Goal: Task Accomplishment & Management: Manage account settings

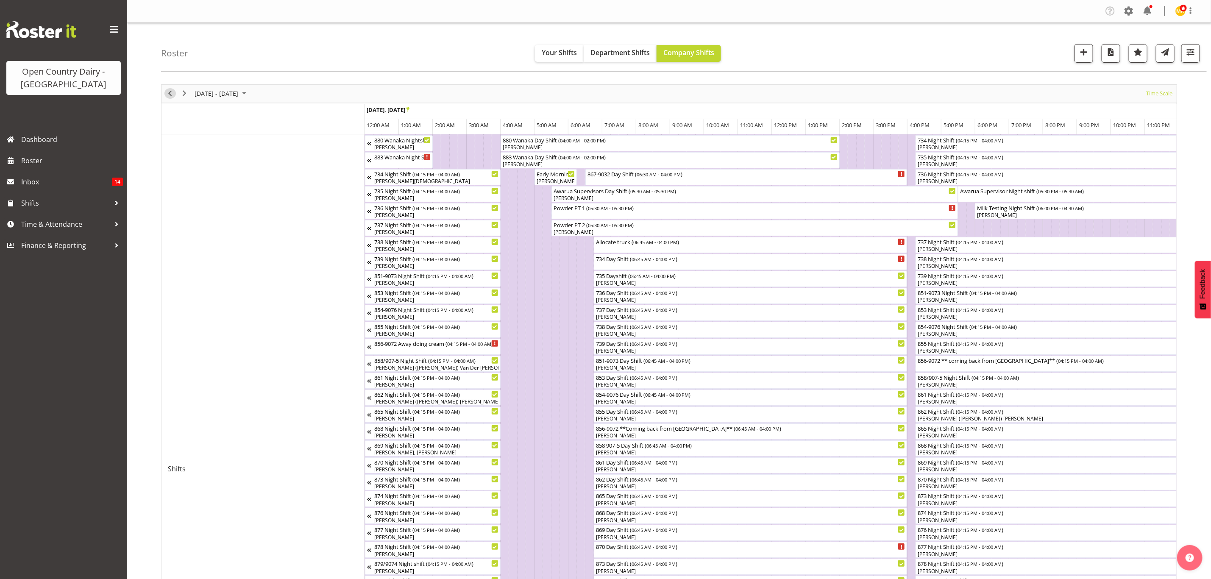
click at [171, 92] on span "Previous" at bounding box center [170, 93] width 10 height 11
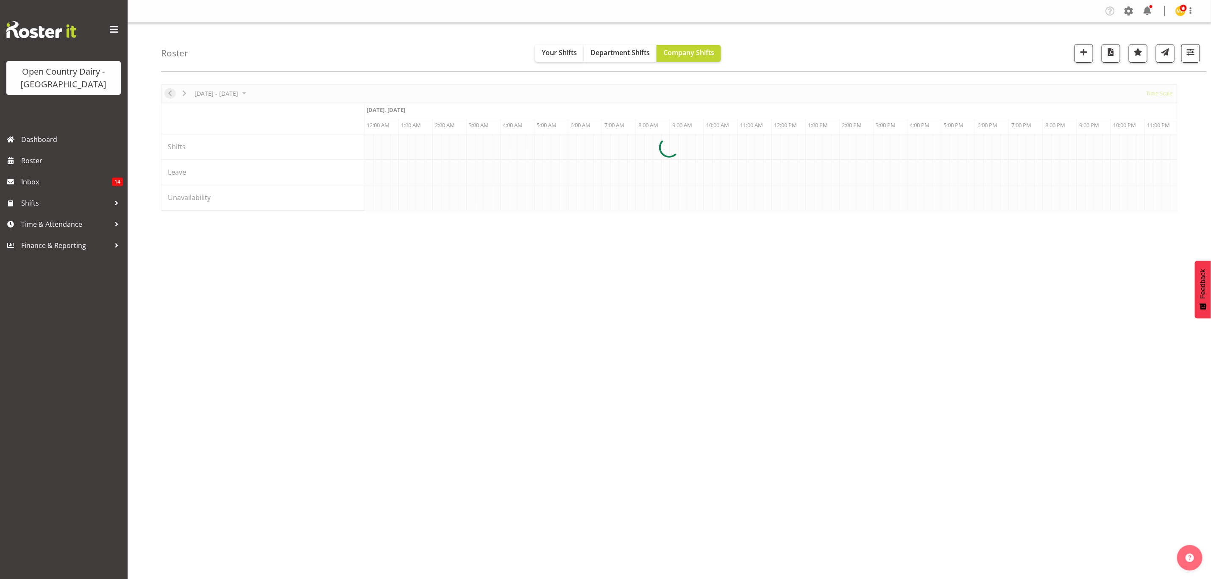
scroll to position [0, 2441]
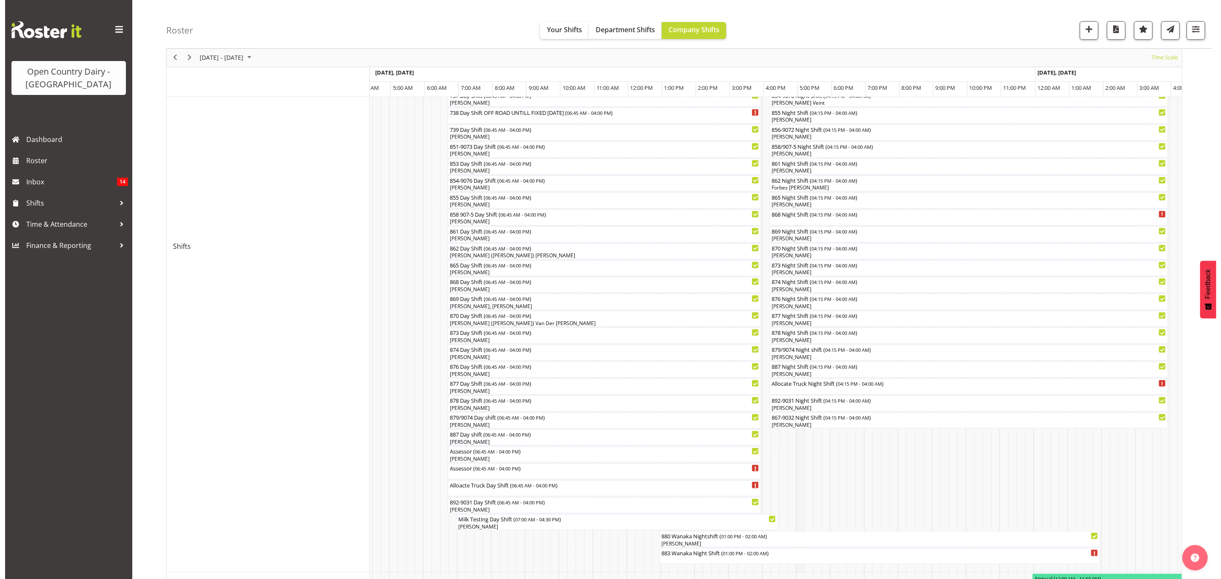
scroll to position [191, 0]
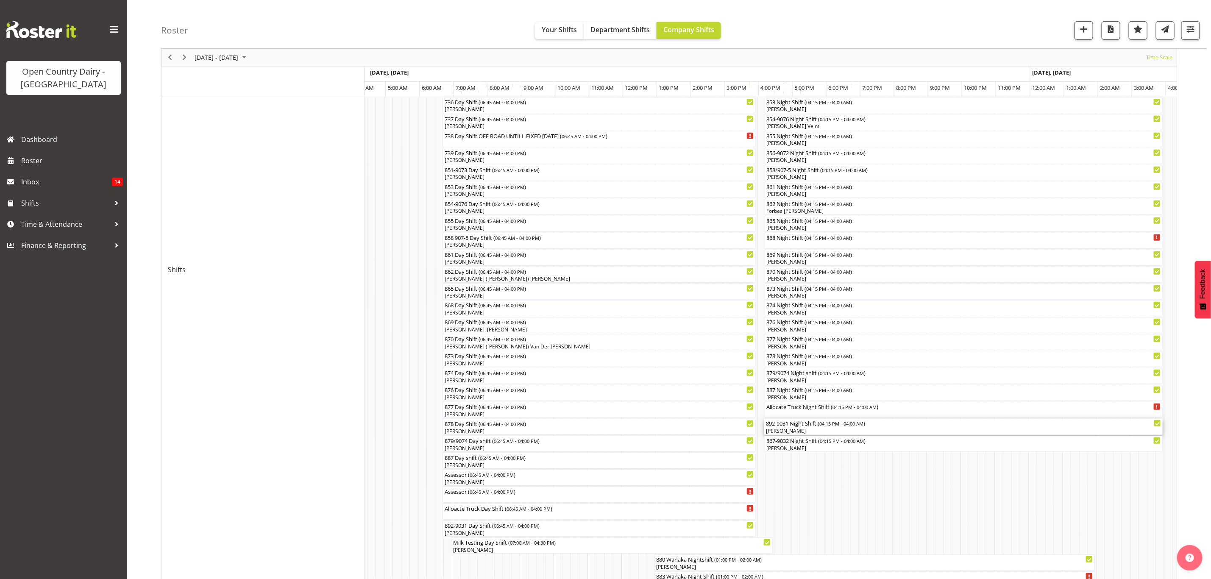
click at [786, 426] on div "892-9031 Night Shift ( 04:15 PM - 04:00 AM )" at bounding box center [963, 423] width 395 height 8
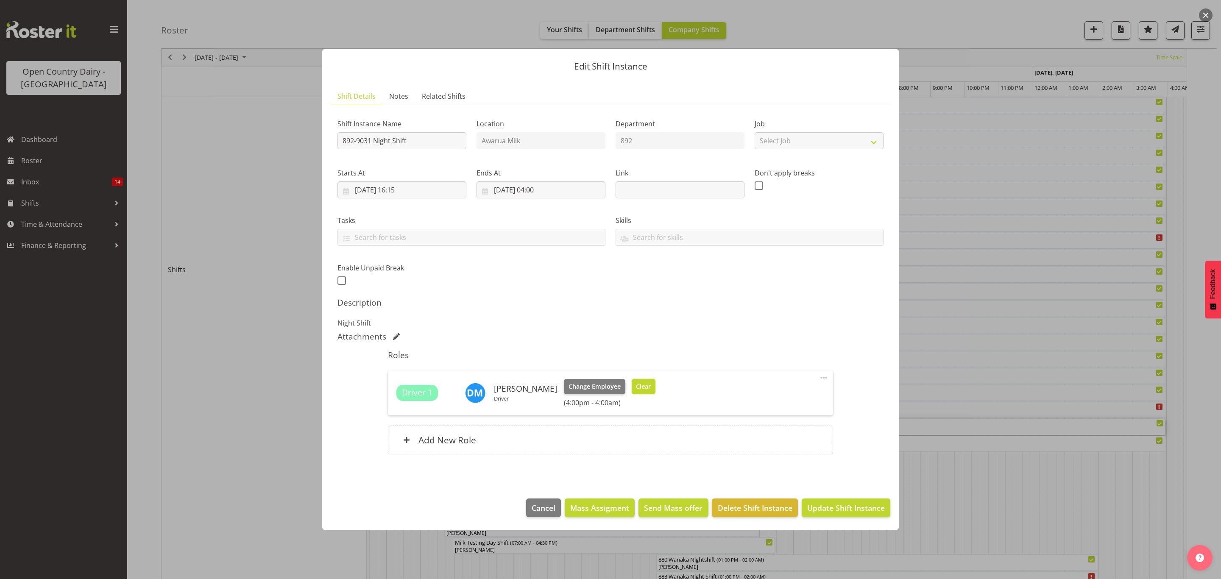
click at [637, 389] on span "Clear" at bounding box center [643, 386] width 15 height 9
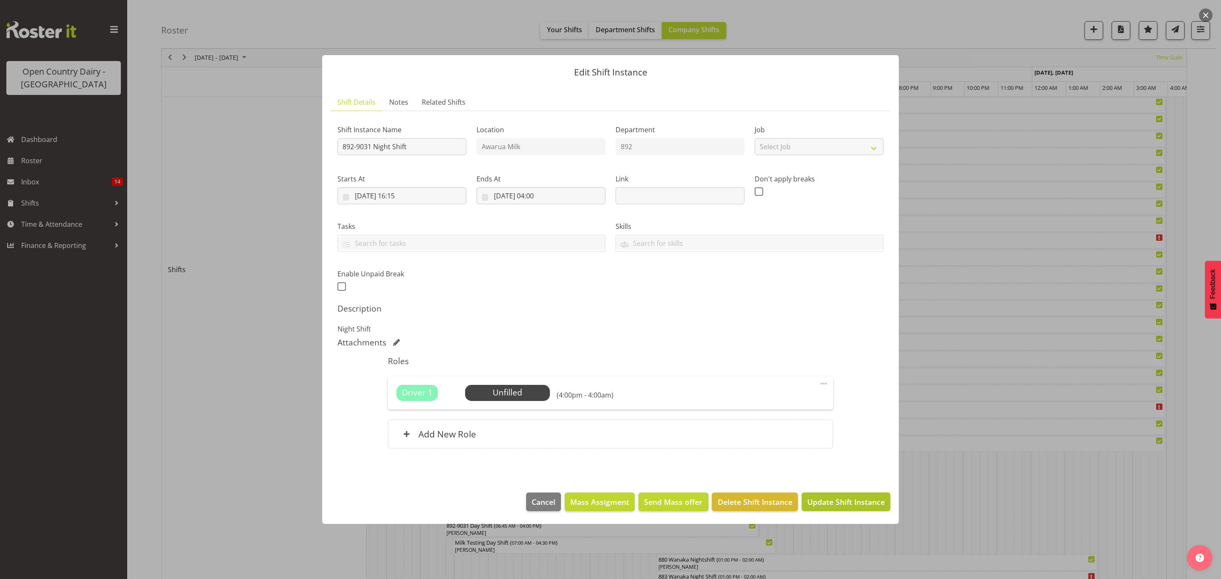
click at [823, 501] on span "Update Shift Instance" at bounding box center [846, 501] width 78 height 11
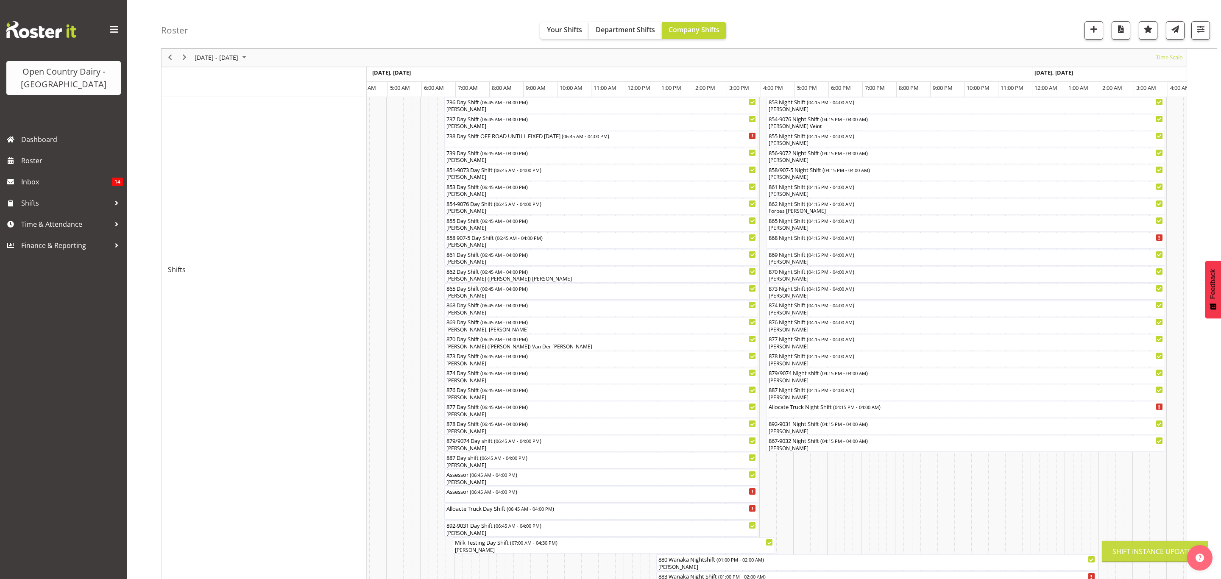
scroll to position [0, 0]
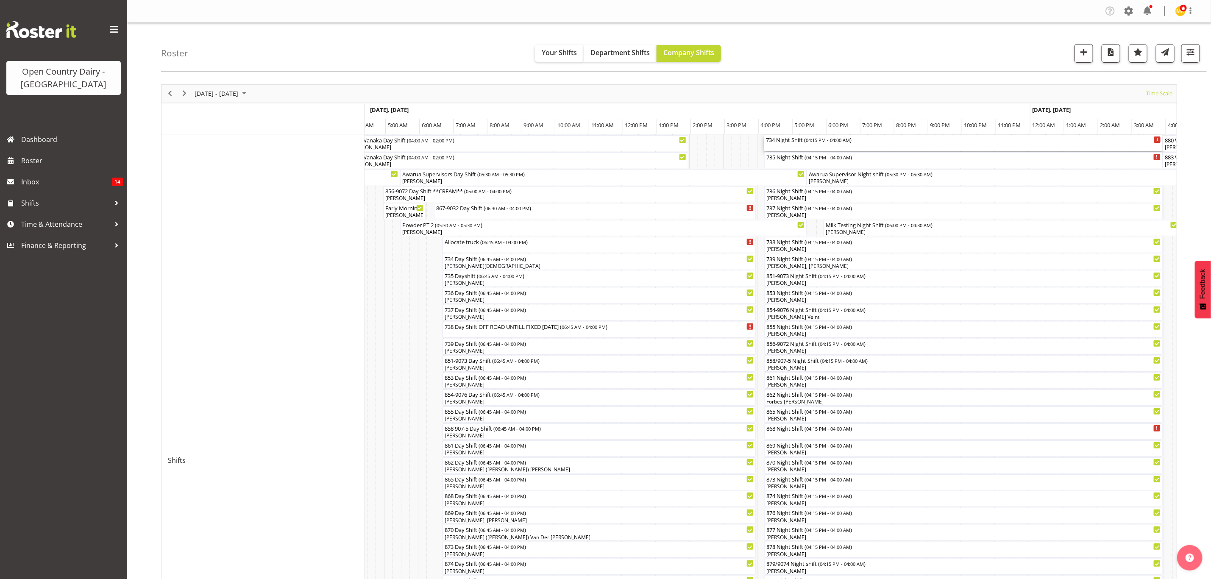
click at [801, 144] on div "734 Night Shift ( 04:15 PM - 04:00 AM )" at bounding box center [963, 143] width 395 height 16
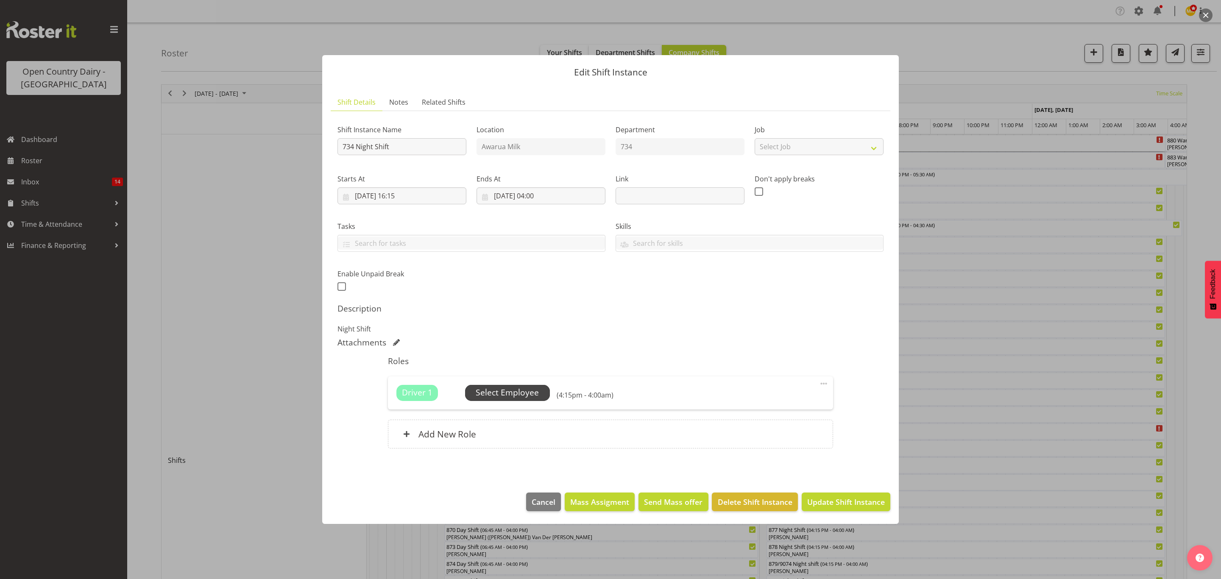
click at [527, 397] on span "Select Employee" at bounding box center [507, 393] width 63 height 12
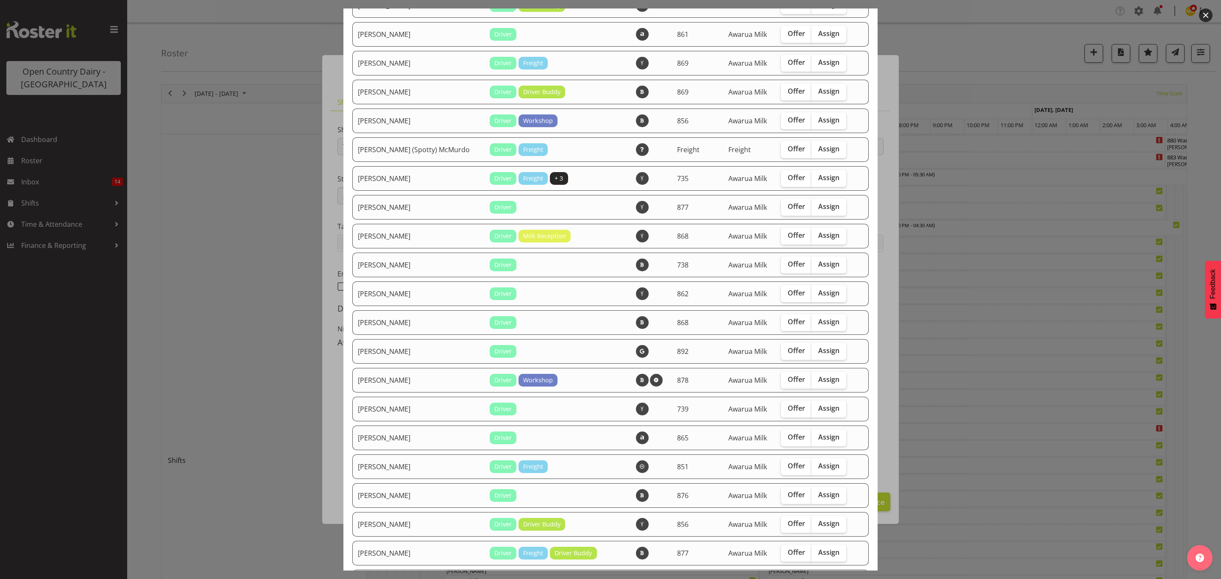
scroll to position [191, 0]
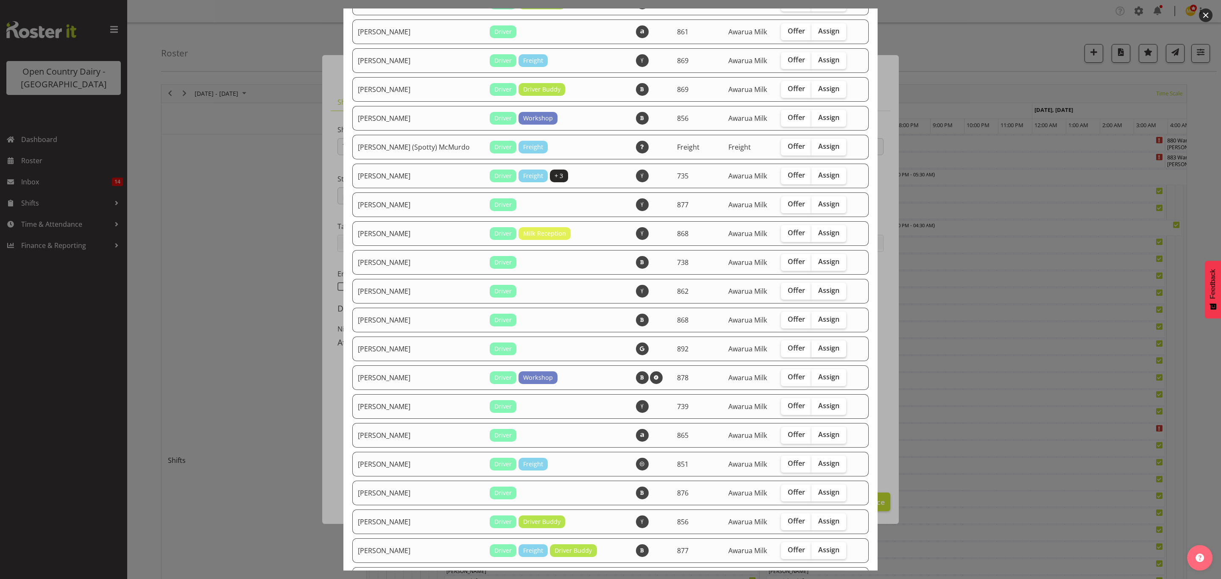
click at [818, 350] on span "Assign" at bounding box center [828, 348] width 21 height 8
click at [811, 350] on input "Assign" at bounding box center [814, 348] width 6 height 6
checkbox input "true"
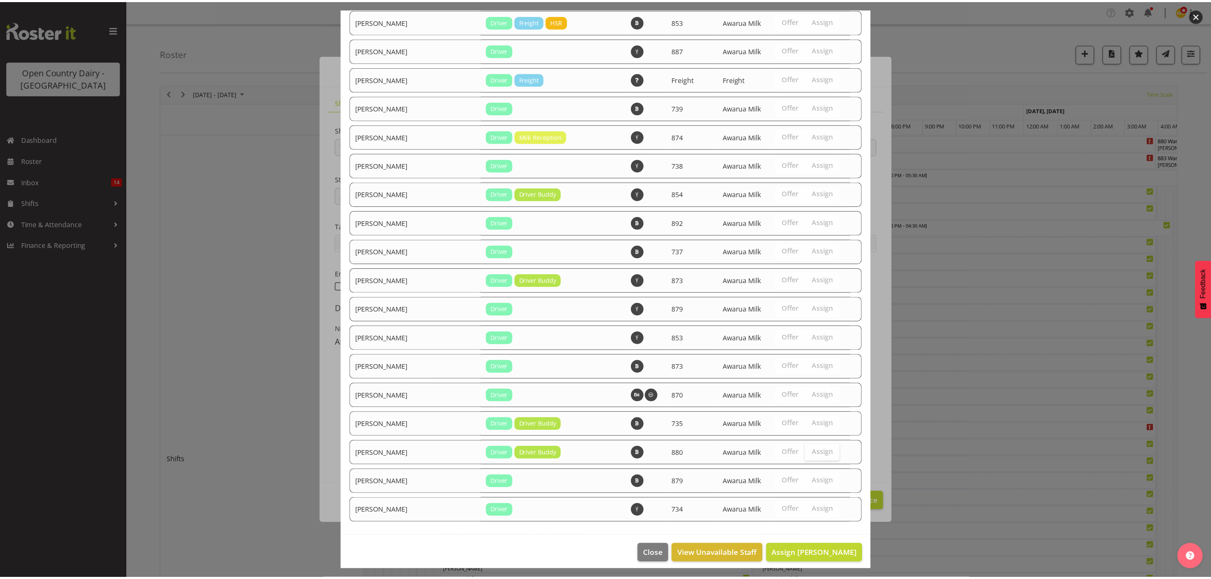
scroll to position [1013, 0]
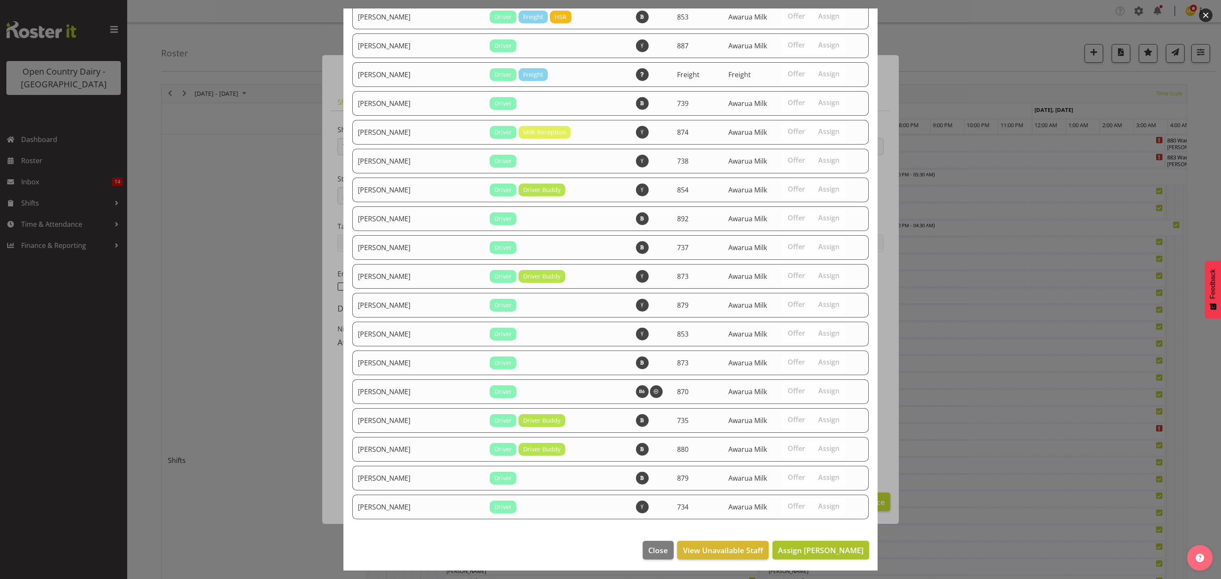
click at [813, 549] on span "Assign [PERSON_NAME]" at bounding box center [821, 550] width 86 height 10
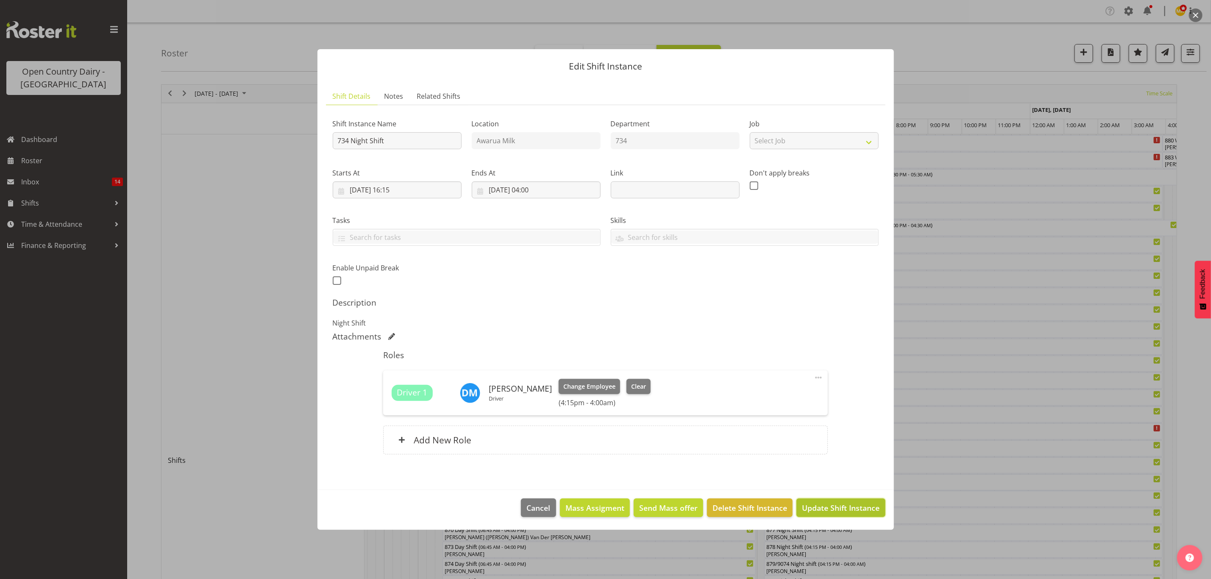
click at [846, 510] on span "Update Shift Instance" at bounding box center [841, 507] width 78 height 11
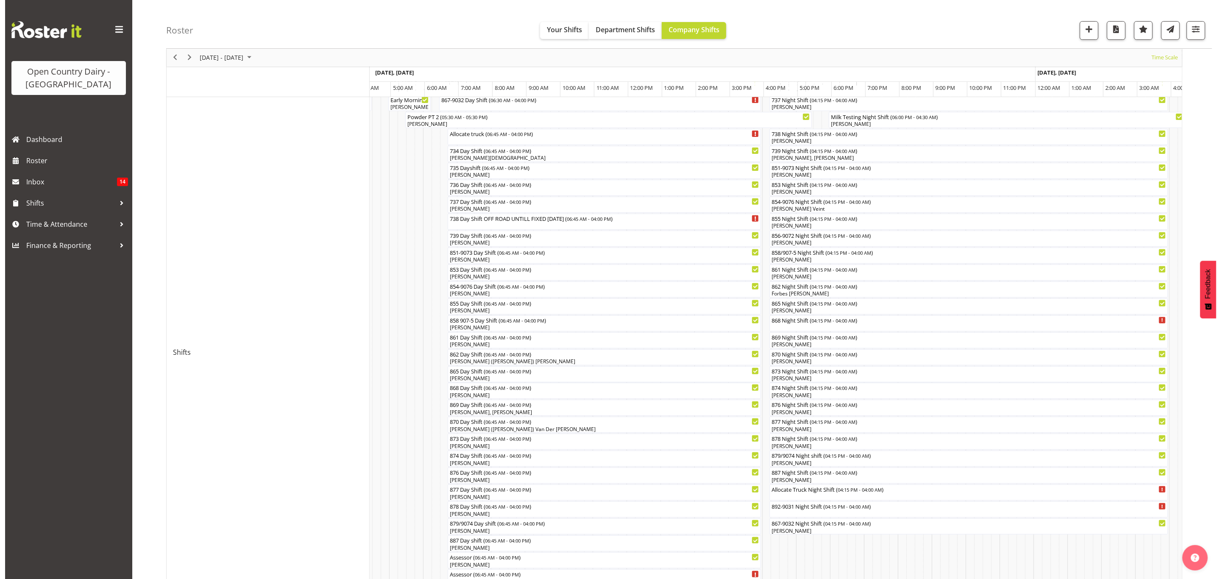
scroll to position [191, 0]
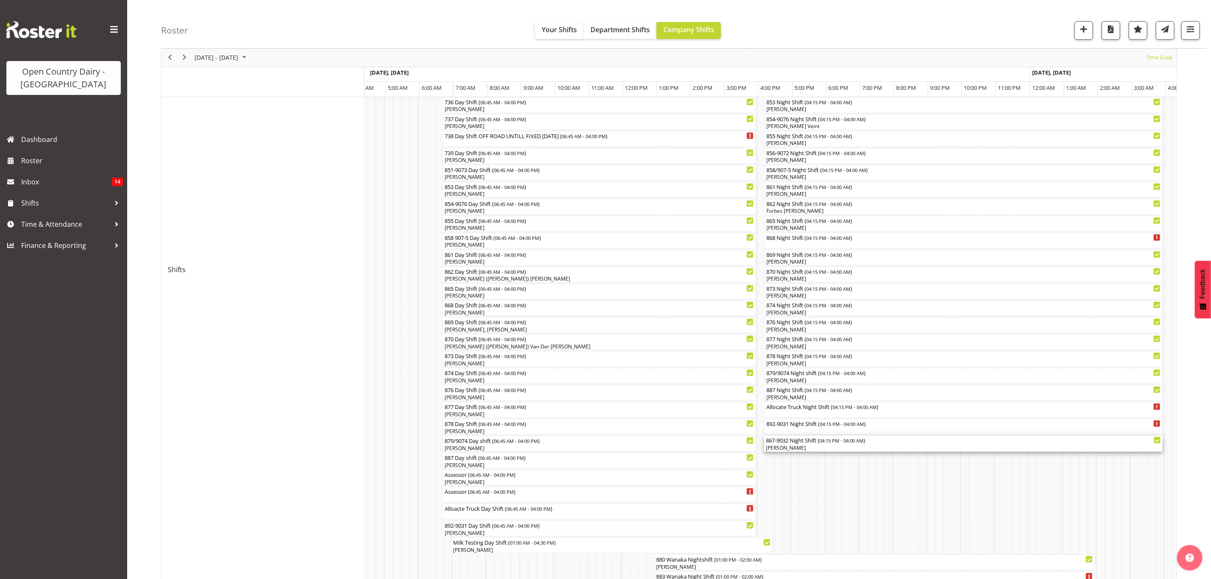
click at [780, 448] on div "[PERSON_NAME]" at bounding box center [963, 448] width 395 height 8
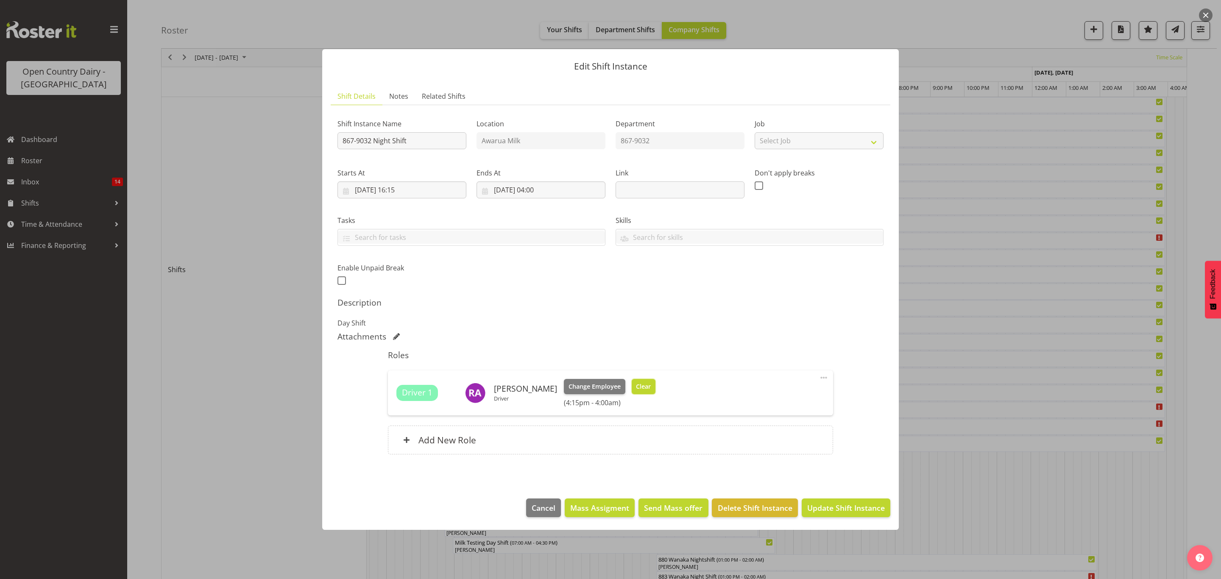
click at [636, 388] on span "Clear" at bounding box center [643, 386] width 15 height 9
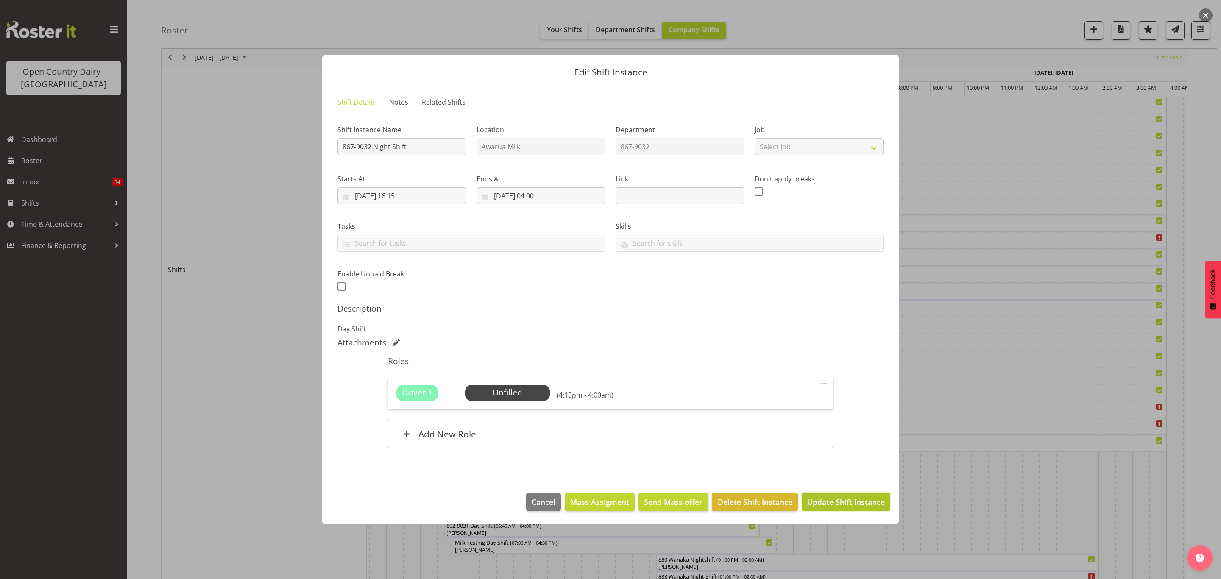
click at [819, 501] on span "Update Shift Instance" at bounding box center [846, 501] width 78 height 11
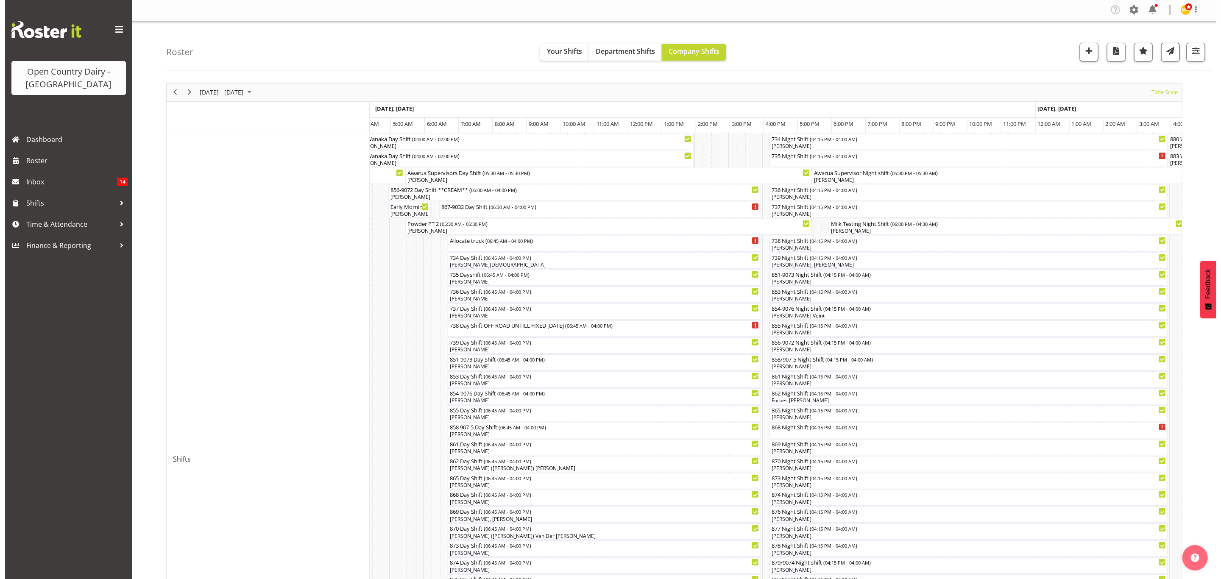
scroll to position [0, 0]
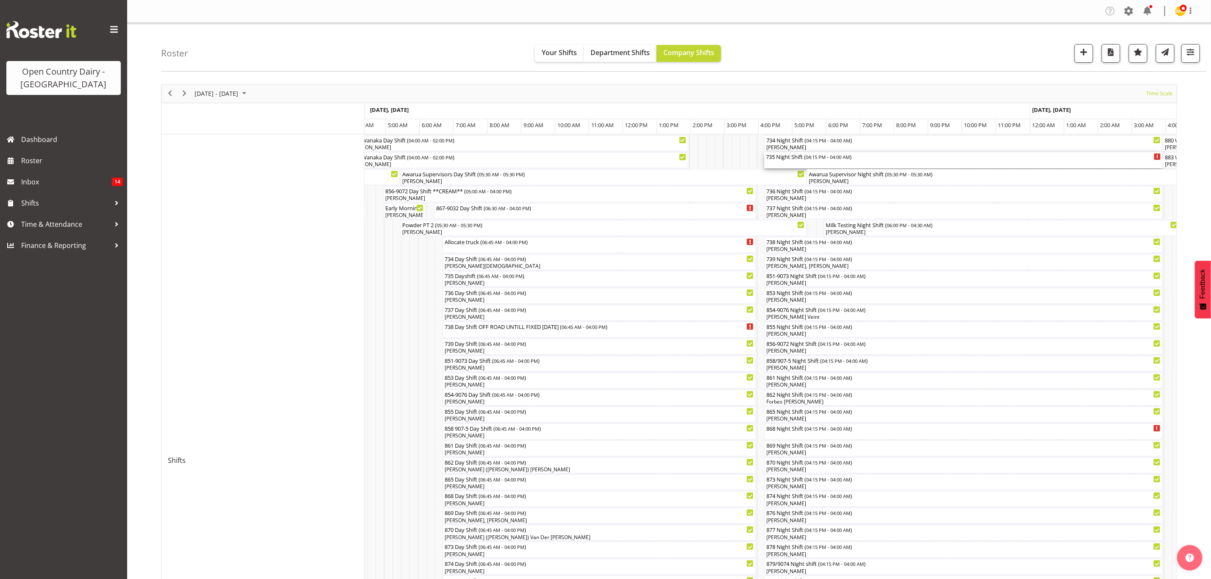
click at [785, 156] on div "735 Night Shift ( 04:15 PM - 04:00 AM )" at bounding box center [963, 156] width 395 height 8
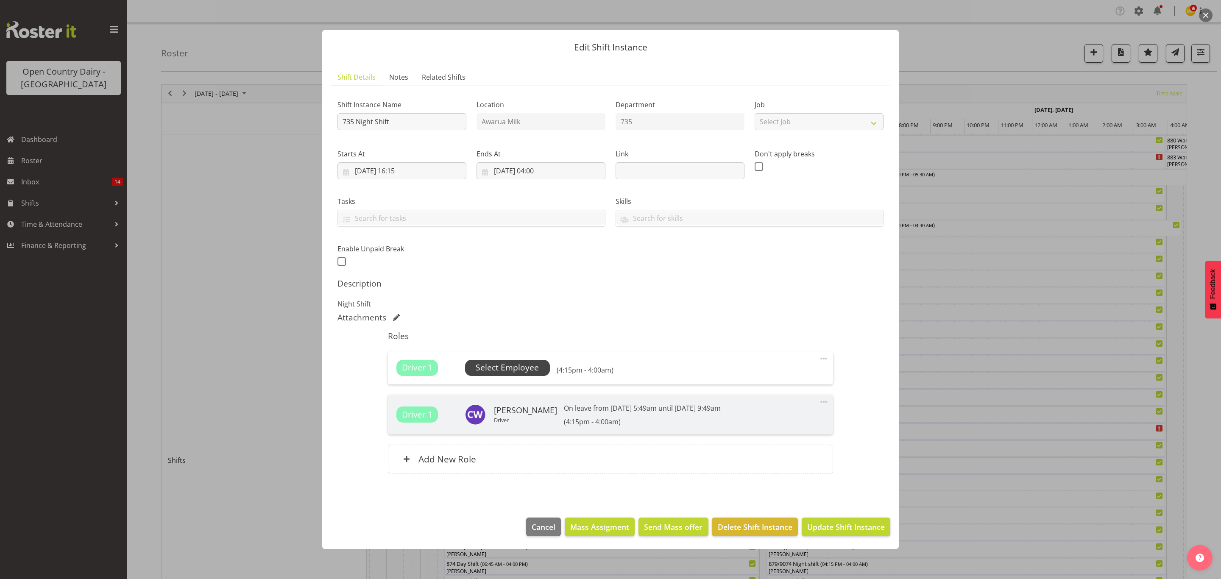
click at [509, 368] on span "Select Employee" at bounding box center [507, 368] width 63 height 12
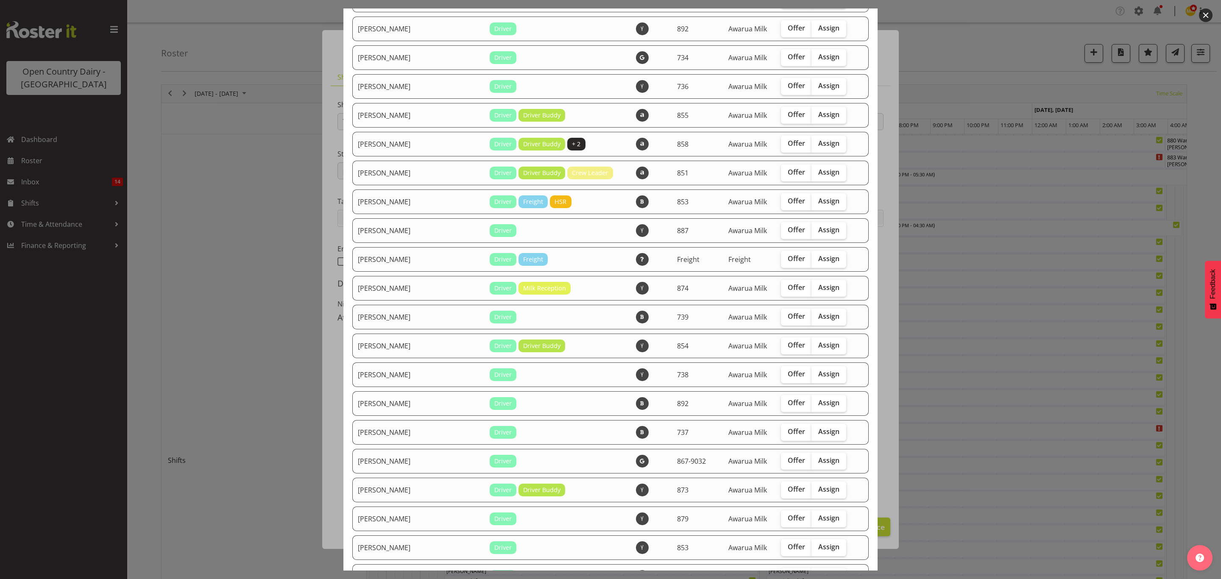
scroll to position [827, 0]
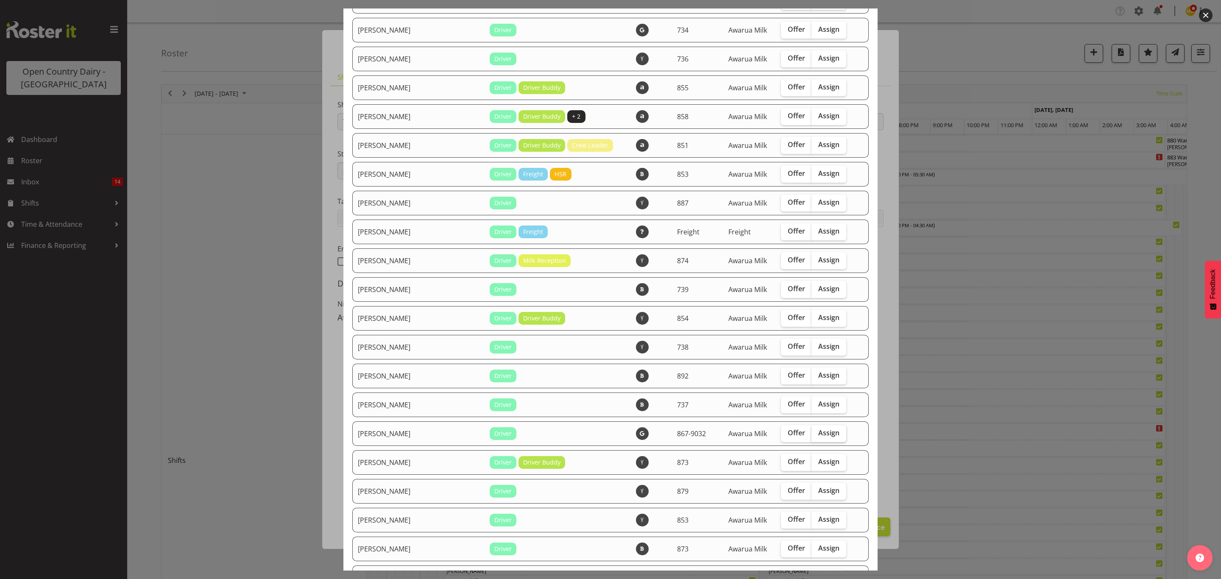
click at [818, 433] on span "Assign" at bounding box center [828, 433] width 21 height 8
click at [811, 433] on input "Assign" at bounding box center [814, 433] width 6 height 6
checkbox input "true"
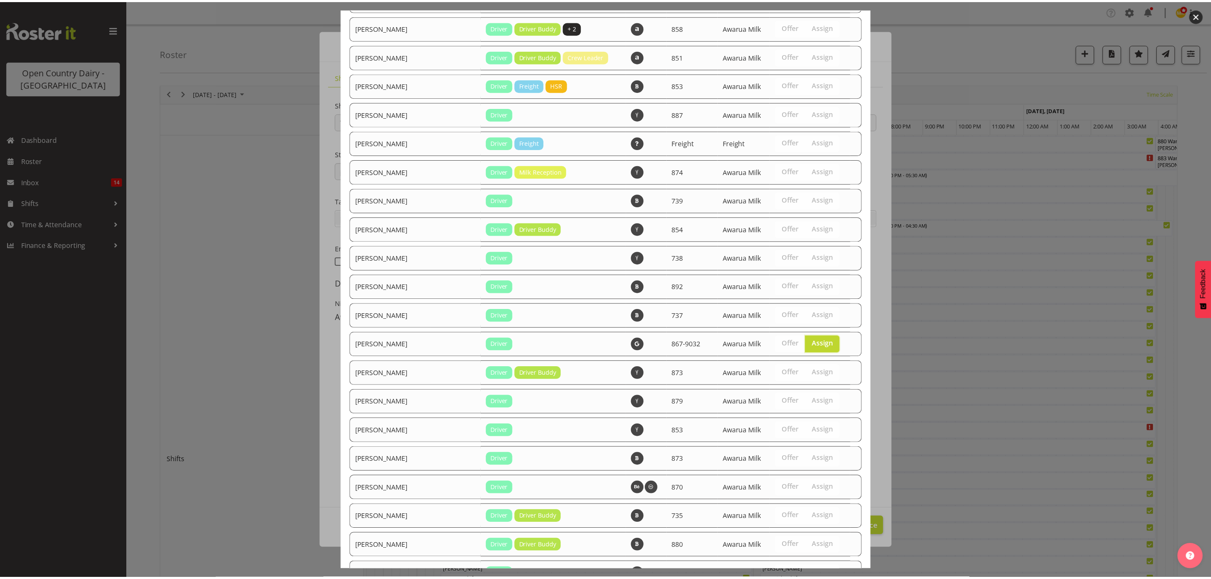
scroll to position [1013, 0]
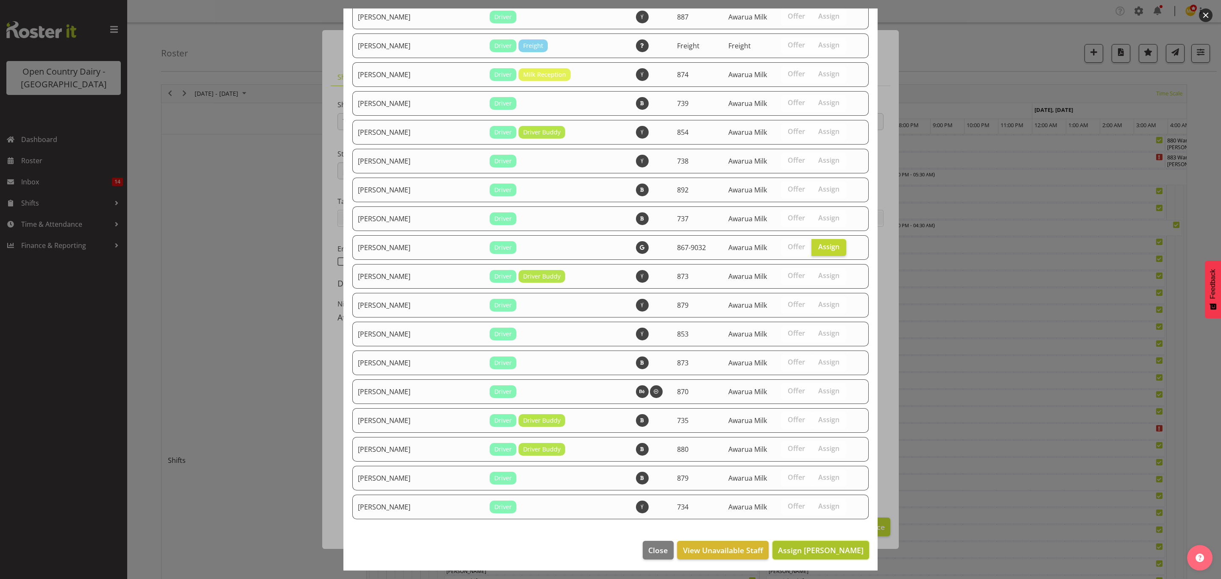
click at [800, 550] on span "Assign [PERSON_NAME]" at bounding box center [821, 550] width 86 height 10
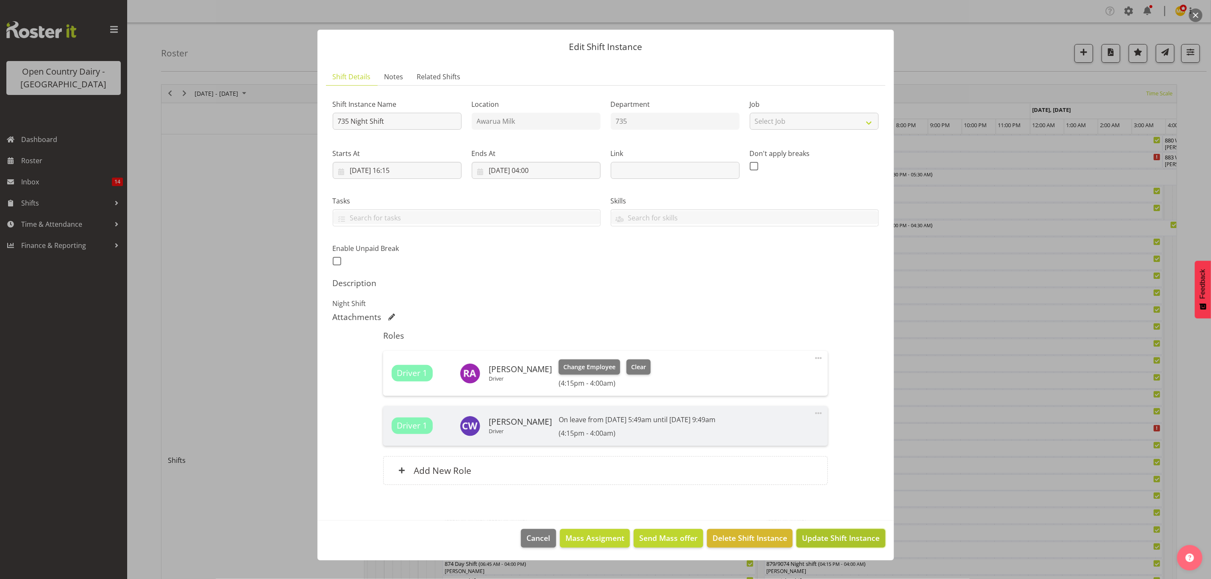
click at [848, 536] on span "Update Shift Instance" at bounding box center [841, 537] width 78 height 11
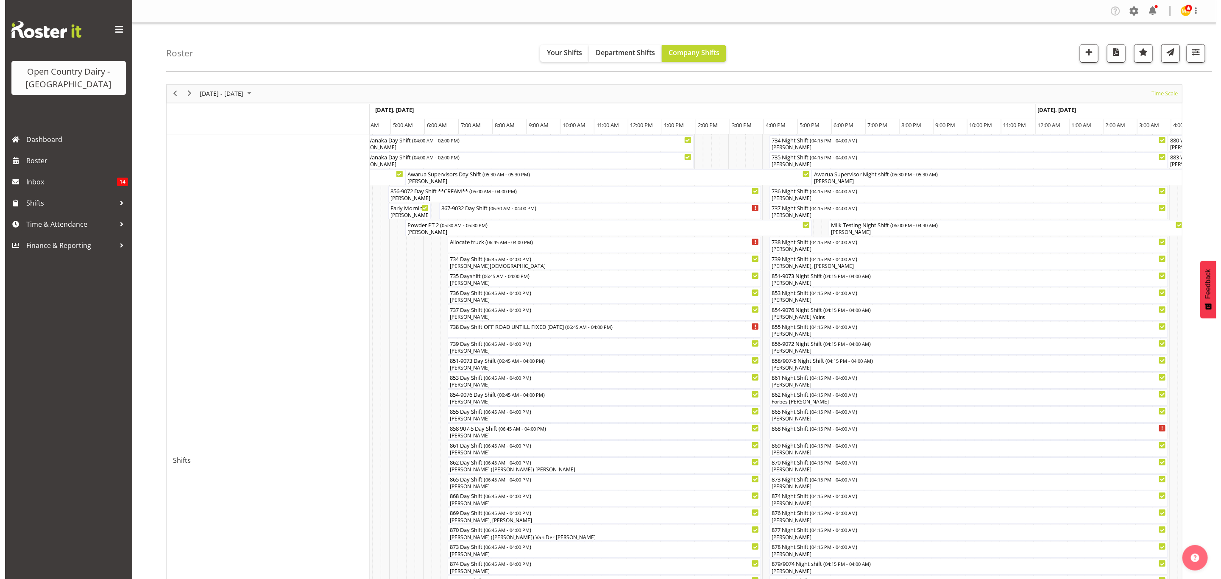
scroll to position [64, 0]
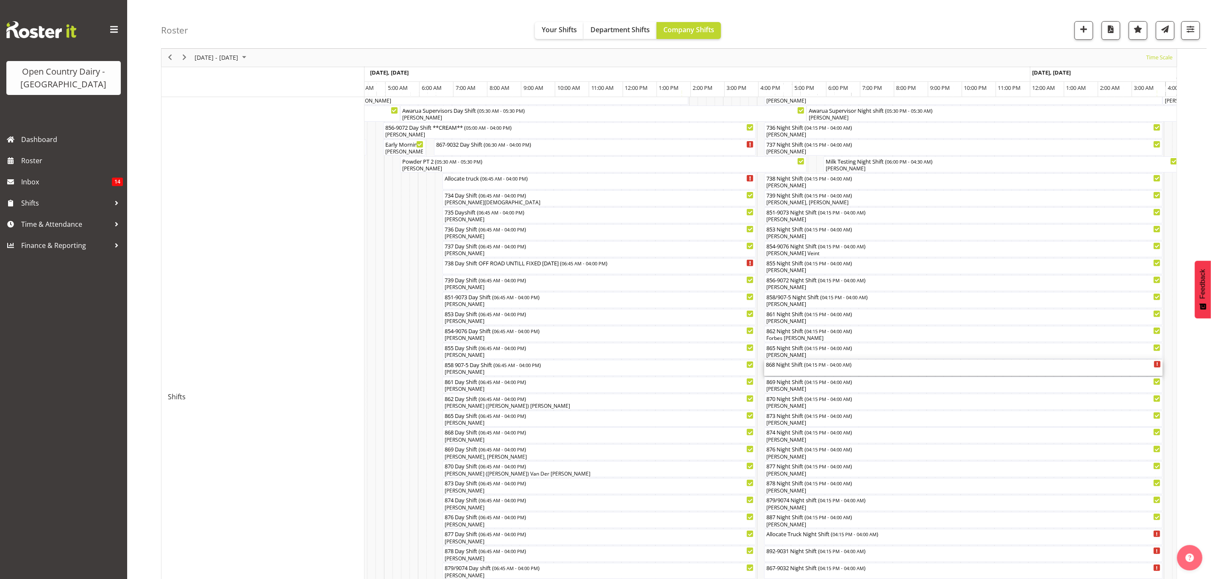
click at [787, 364] on div "868 Night Shift ( 04:15 PM - 04:00 AM )" at bounding box center [963, 364] width 395 height 8
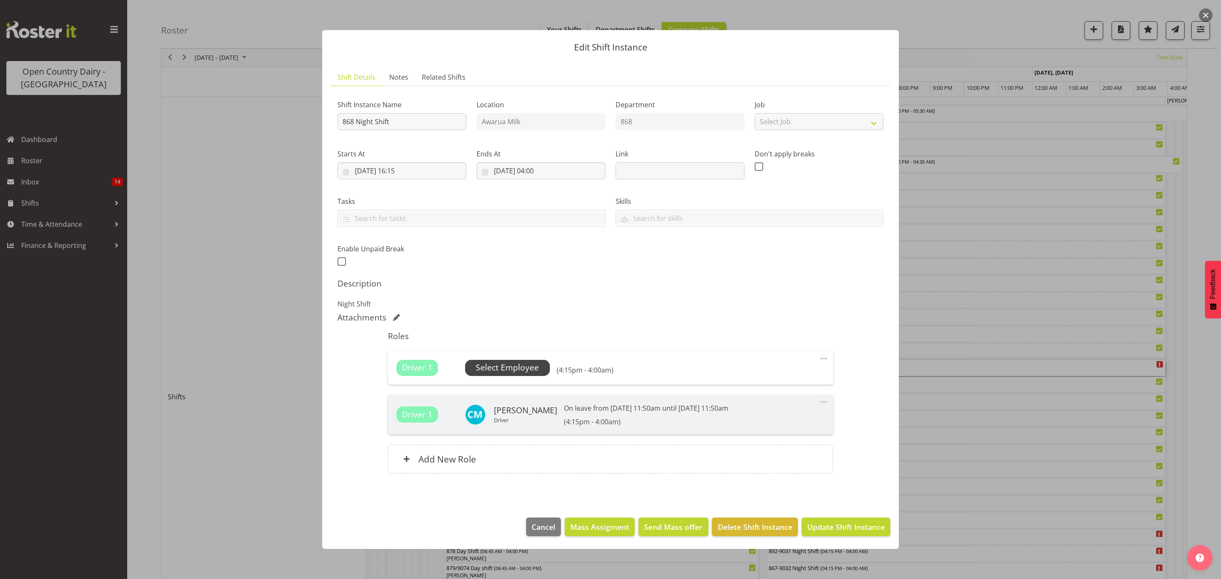
click at [512, 369] on span "Select Employee" at bounding box center [507, 368] width 63 height 12
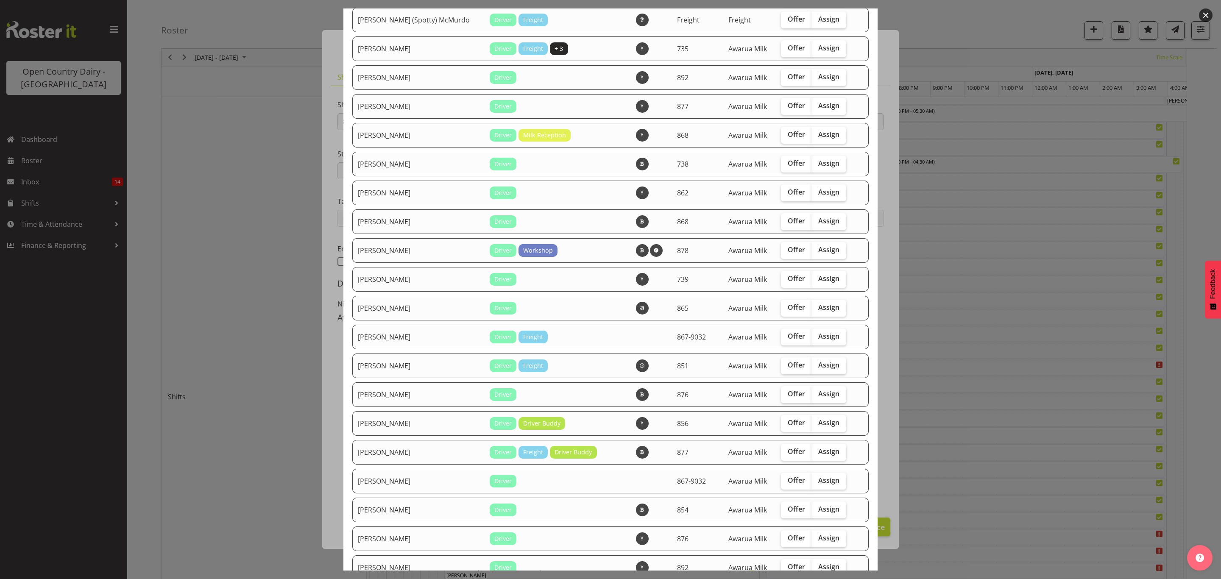
scroll to position [509, 0]
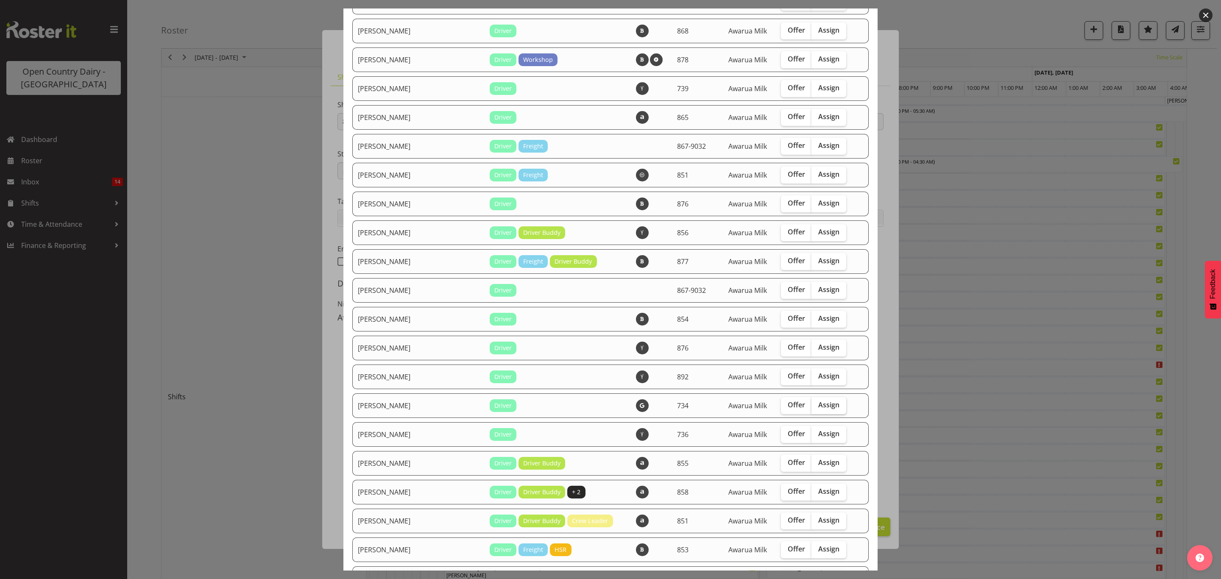
click at [818, 406] on span "Assign" at bounding box center [828, 405] width 21 height 8
click at [811, 406] on input "Assign" at bounding box center [814, 405] width 6 height 6
checkbox input "true"
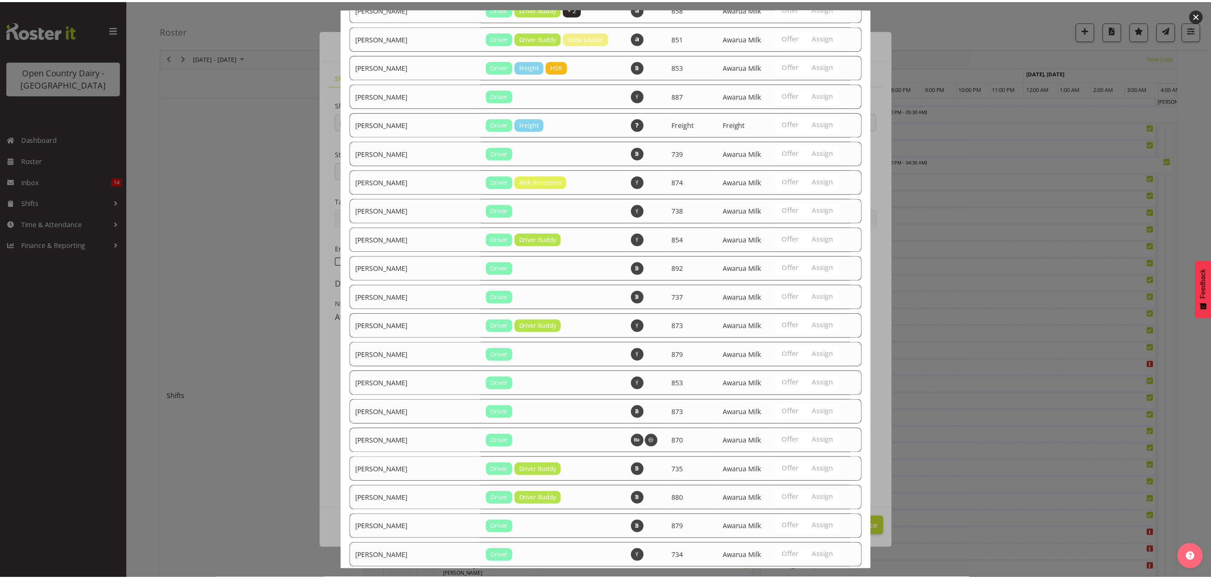
scroll to position [1042, 0]
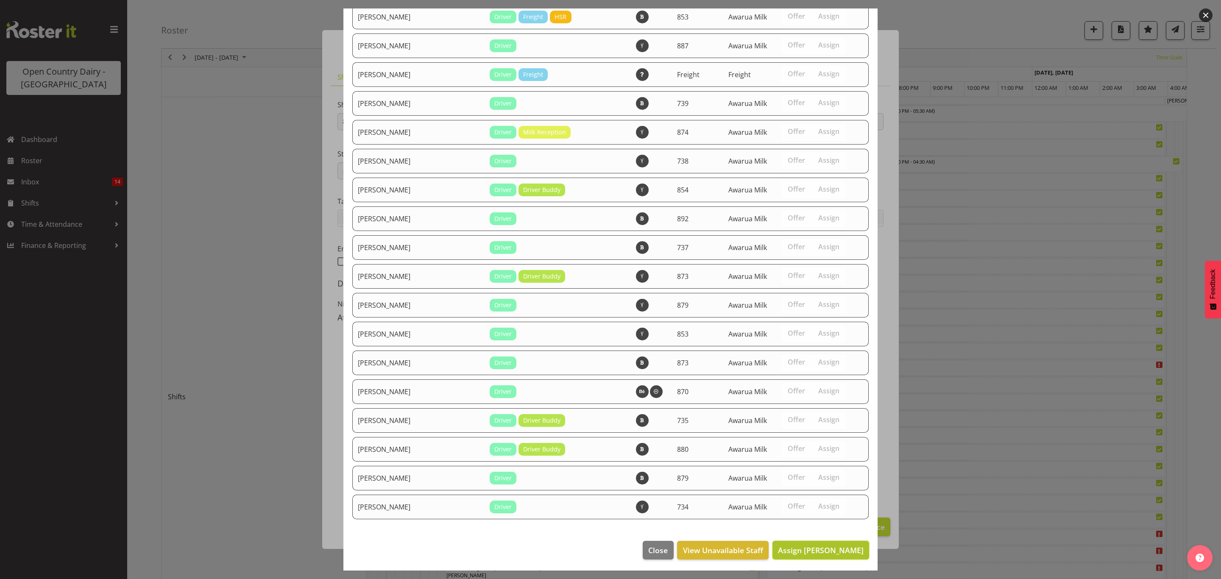
click at [830, 551] on span "Assign [PERSON_NAME]" at bounding box center [821, 550] width 86 height 10
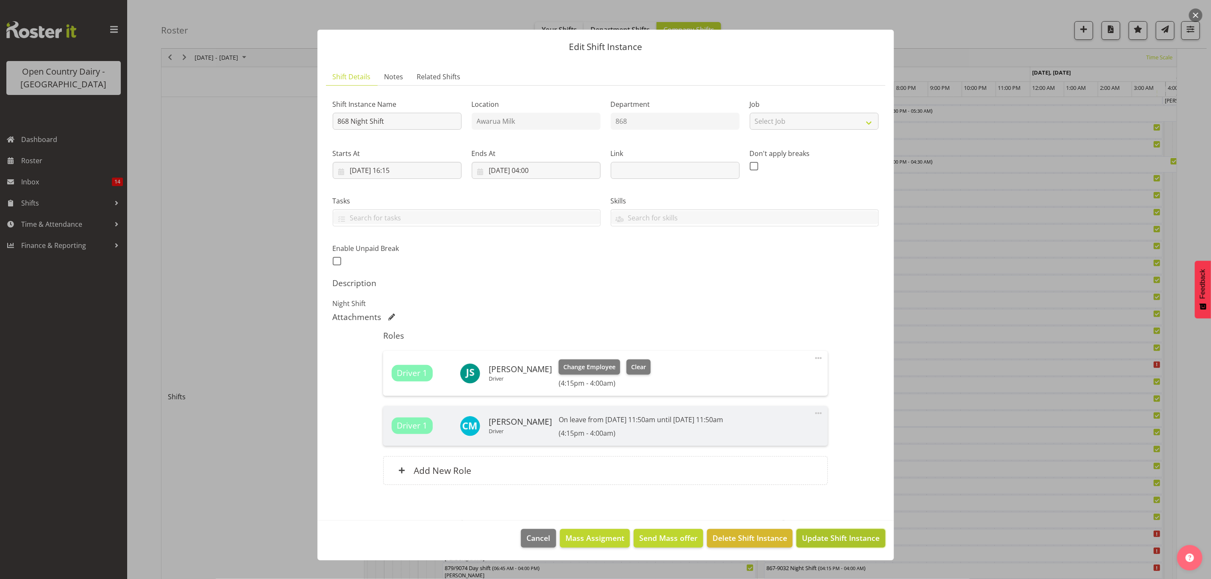
click at [861, 540] on span "Update Shift Instance" at bounding box center [841, 537] width 78 height 11
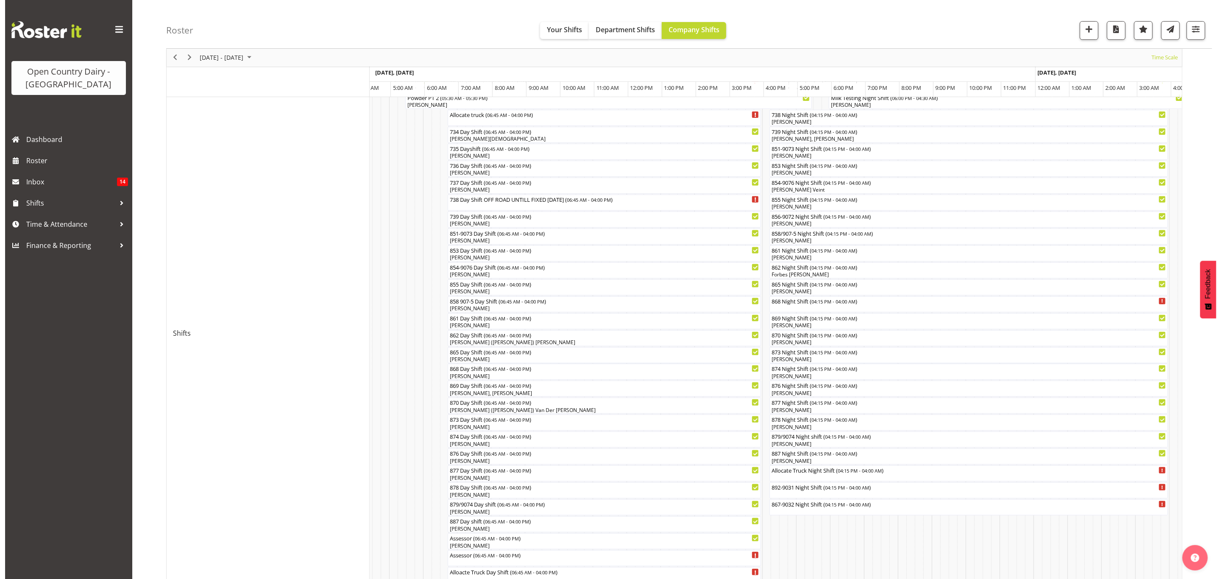
scroll to position [64, 0]
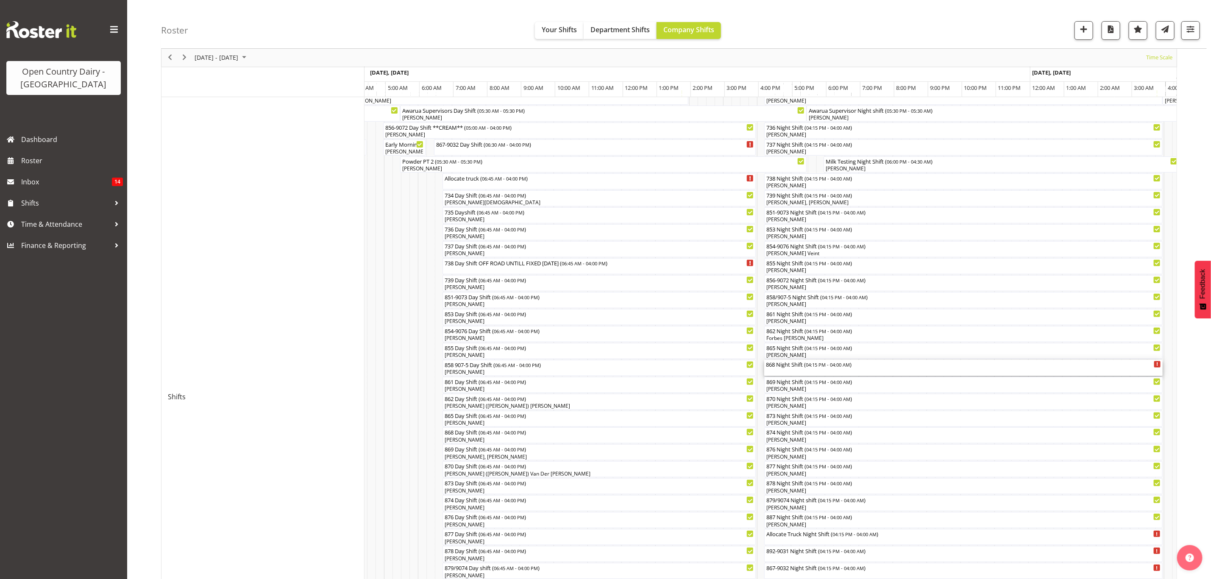
click at [789, 365] on div "868 Night Shift ( 04:15 PM - 04:00 AM )" at bounding box center [963, 364] width 395 height 8
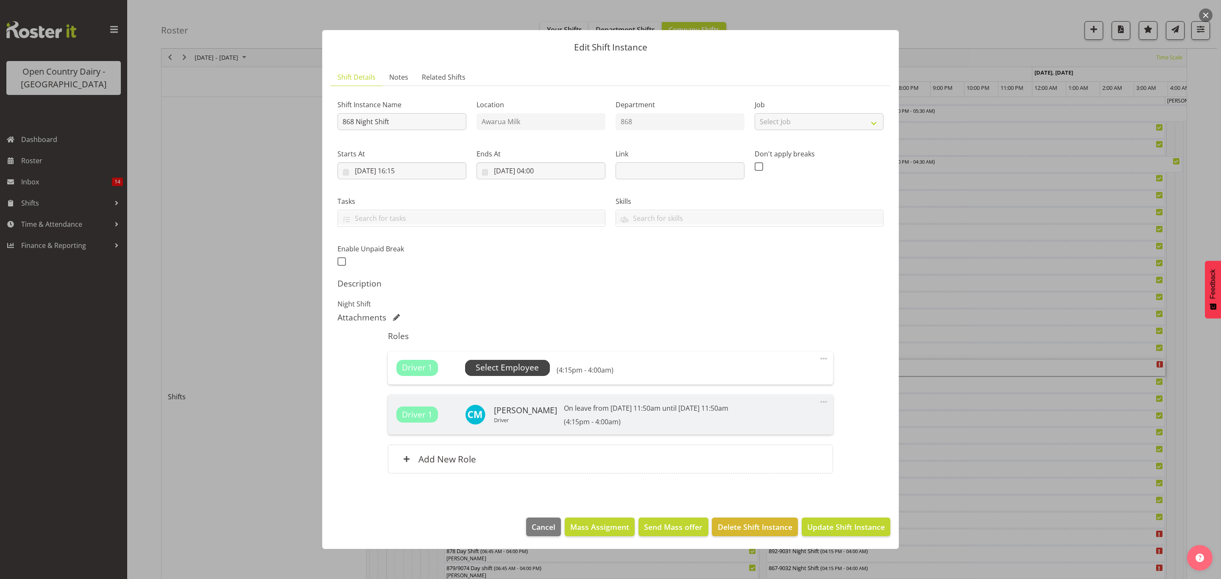
click at [520, 373] on span "Select Employee" at bounding box center [507, 368] width 63 height 12
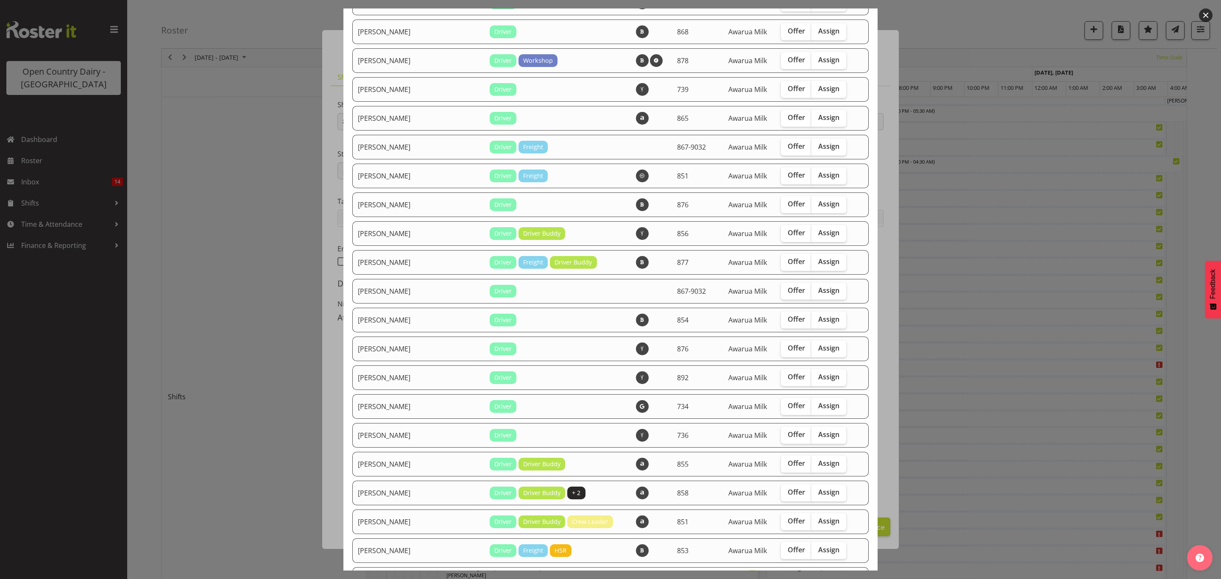
scroll to position [509, 0]
click at [818, 404] on span "Assign" at bounding box center [828, 405] width 21 height 8
click at [817, 404] on input "Assign" at bounding box center [814, 405] width 6 height 6
checkbox input "true"
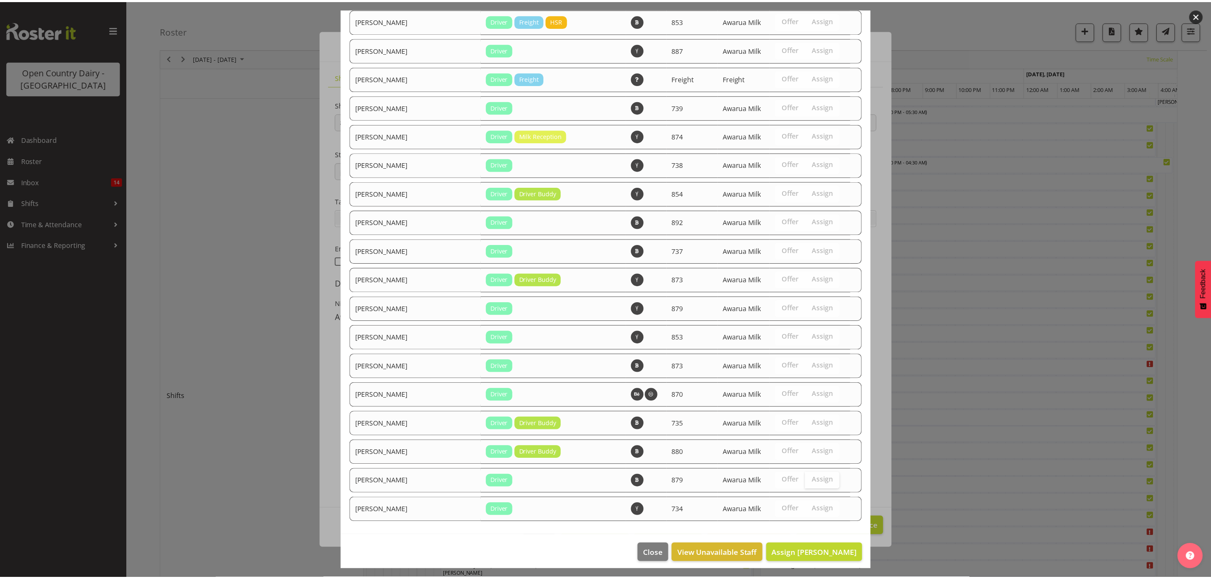
scroll to position [1042, 0]
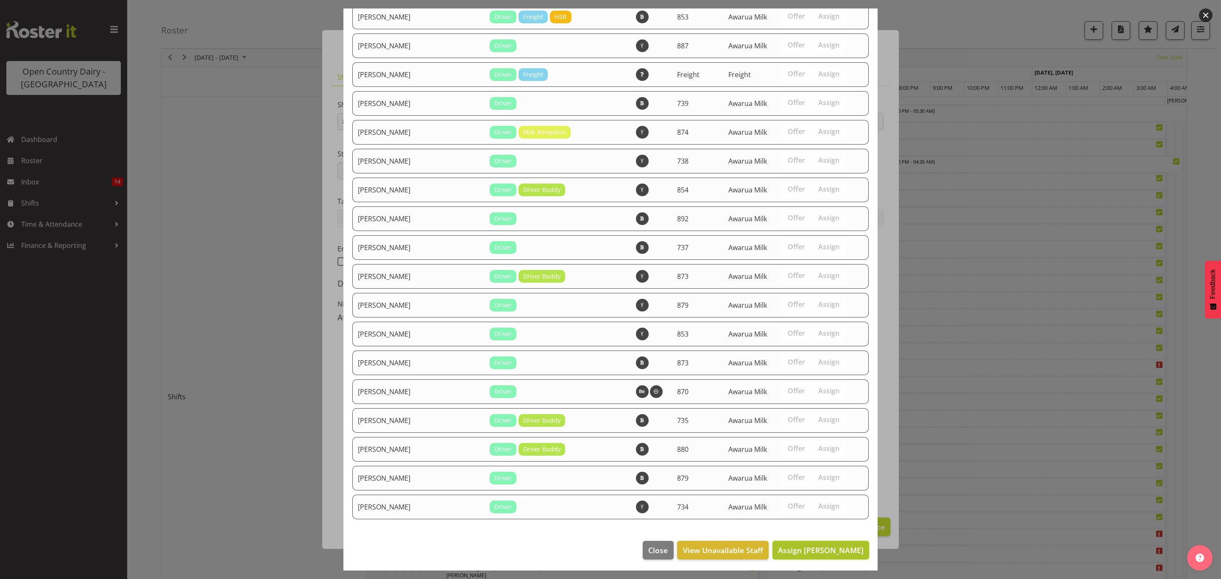
click at [816, 542] on button "Assign [PERSON_NAME]" at bounding box center [820, 550] width 97 height 19
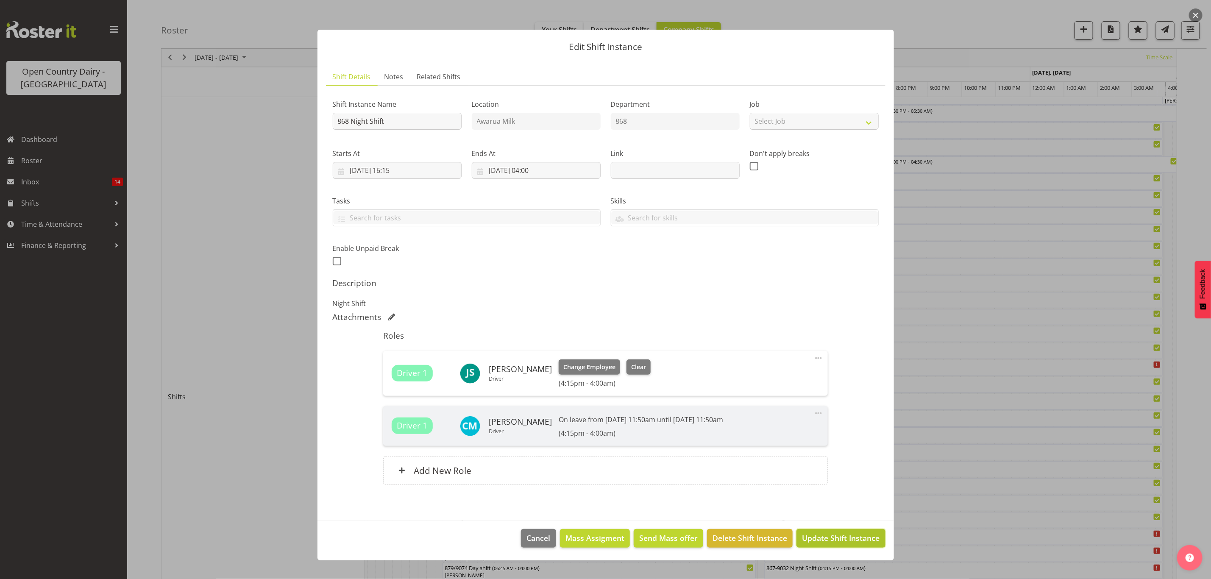
click at [841, 541] on span "Update Shift Instance" at bounding box center [841, 537] width 78 height 11
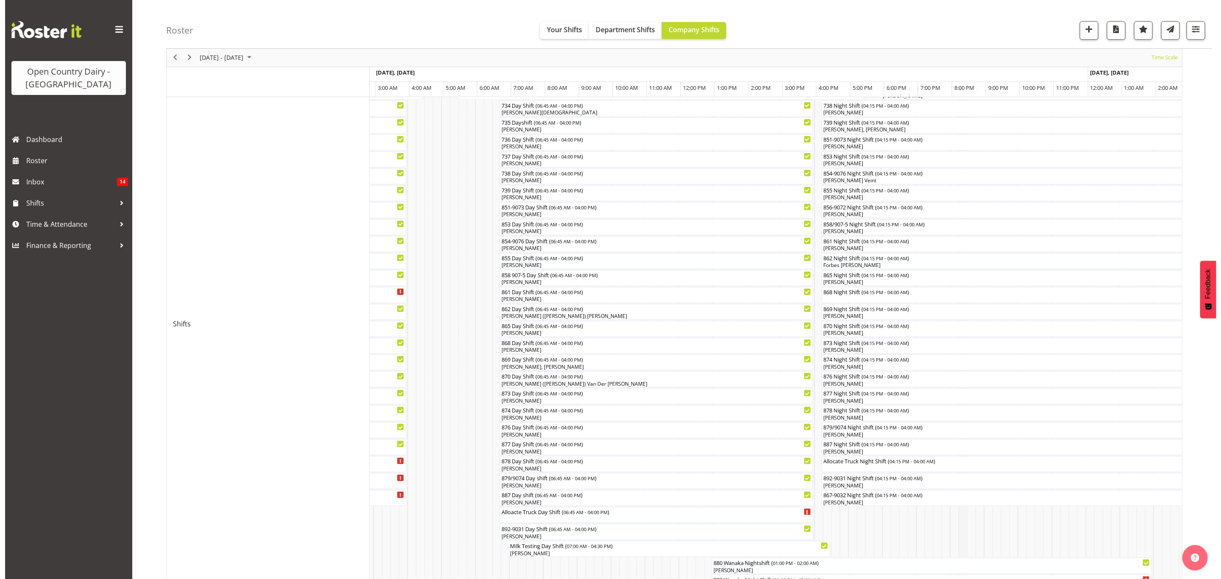
scroll to position [191, 0]
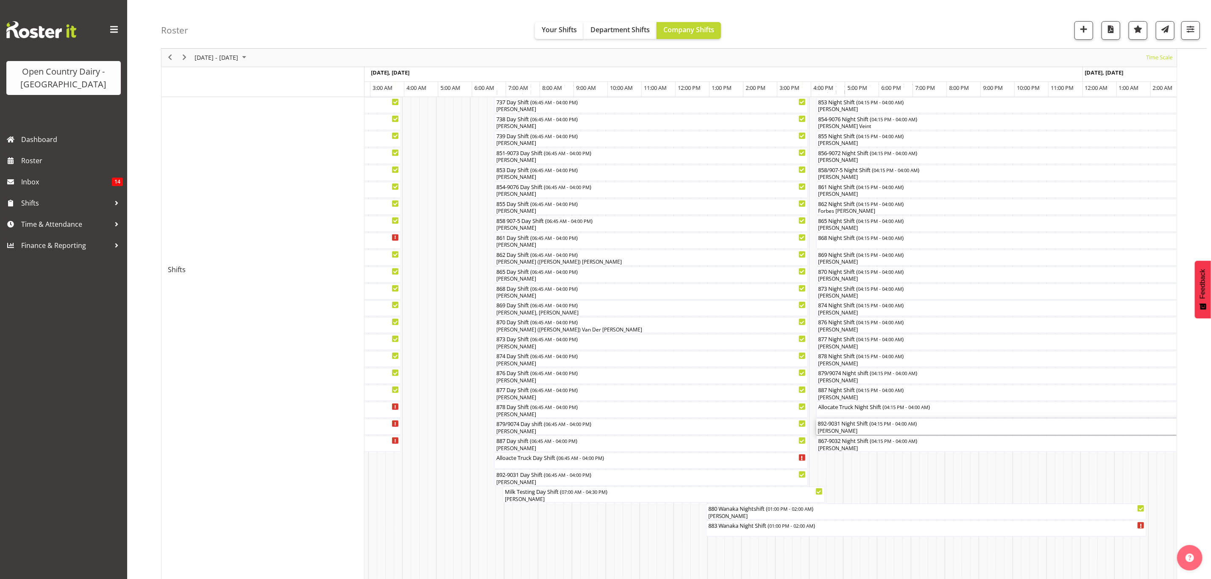
click at [840, 428] on div "[PERSON_NAME]" at bounding box center [1015, 431] width 395 height 8
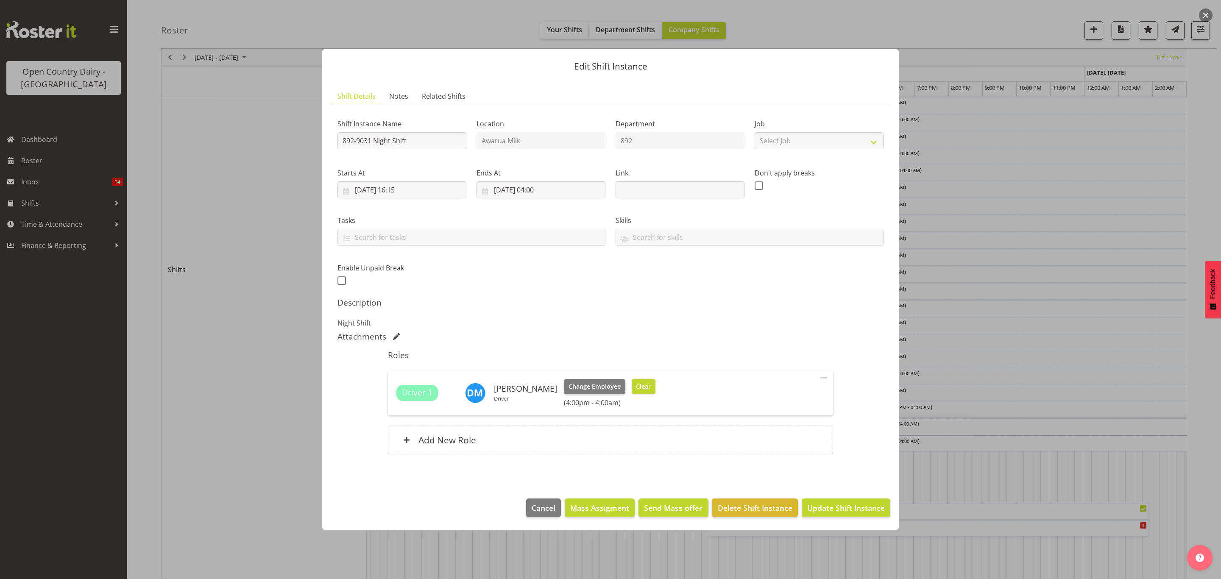
click at [645, 384] on span "Clear" at bounding box center [643, 386] width 15 height 9
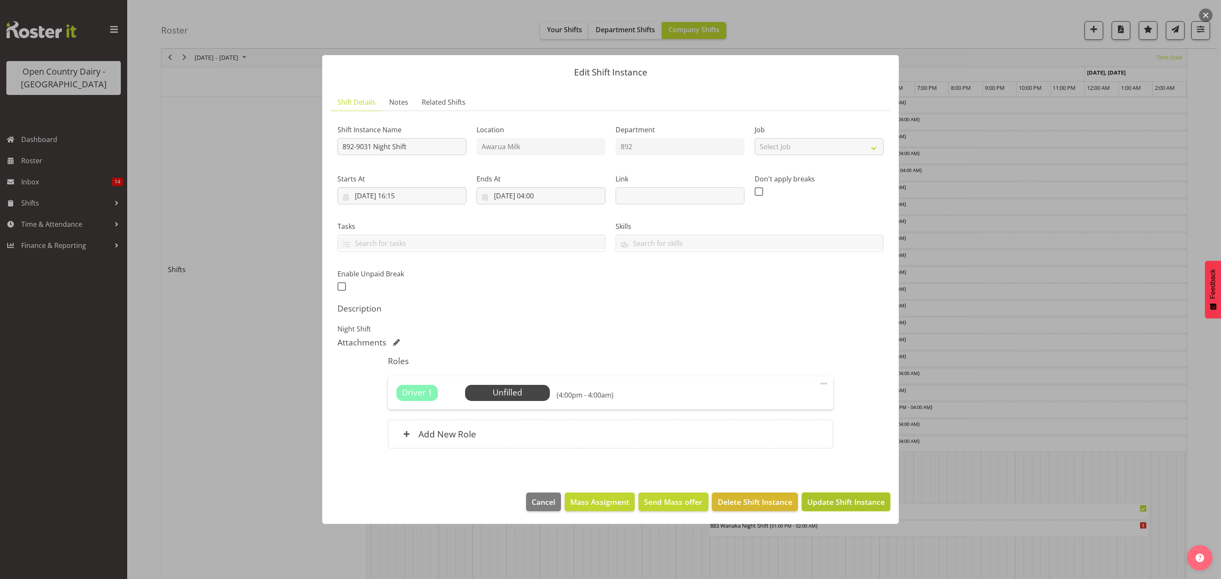
click at [845, 505] on span "Update Shift Instance" at bounding box center [846, 501] width 78 height 11
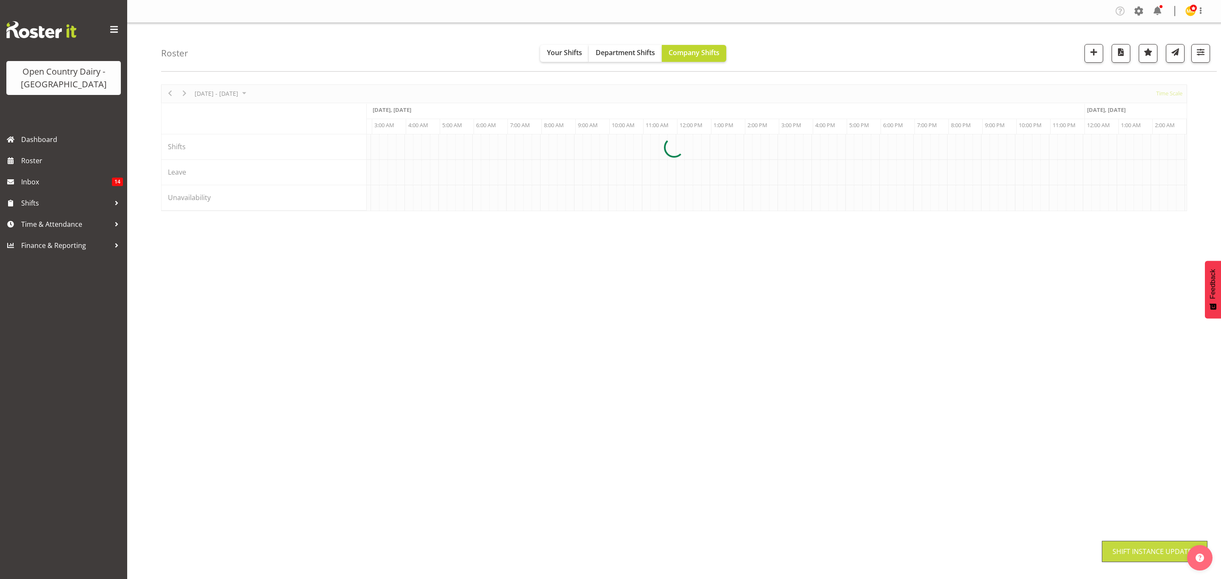
scroll to position [0, 0]
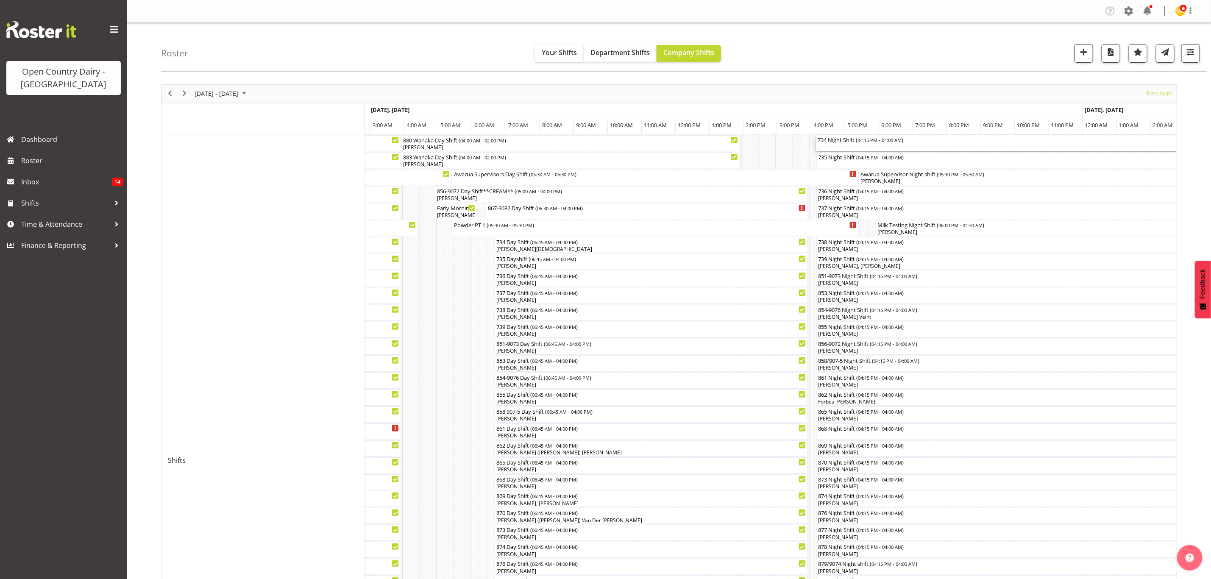
click at [834, 145] on div "734 Night Shift ( 04:15 PM - 04:00 AM )" at bounding box center [1015, 143] width 395 height 16
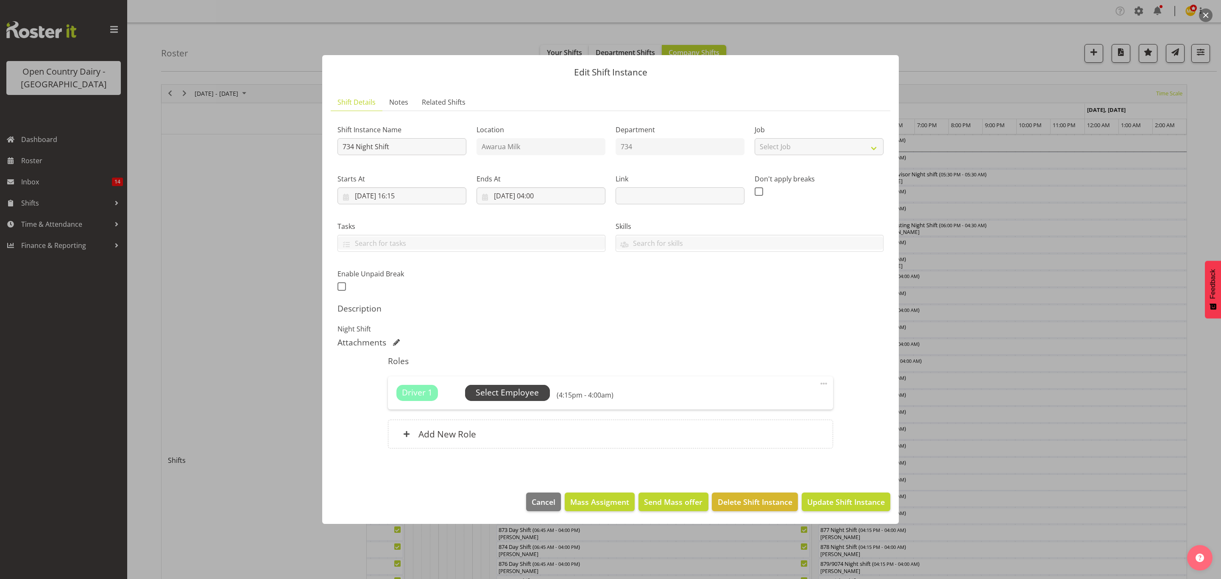
click at [500, 393] on span "Select Employee" at bounding box center [507, 393] width 63 height 12
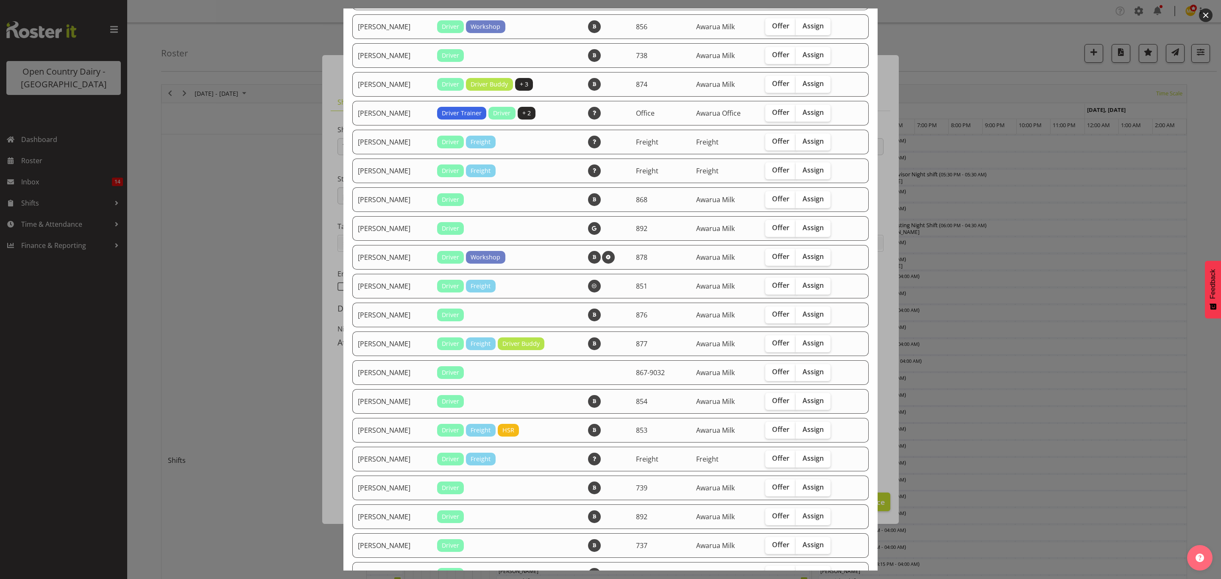
scroll to position [254, 0]
click at [811, 231] on label "Assign" at bounding box center [813, 227] width 35 height 17
click at [801, 230] on input "Assign" at bounding box center [799, 227] width 6 height 6
checkbox input "true"
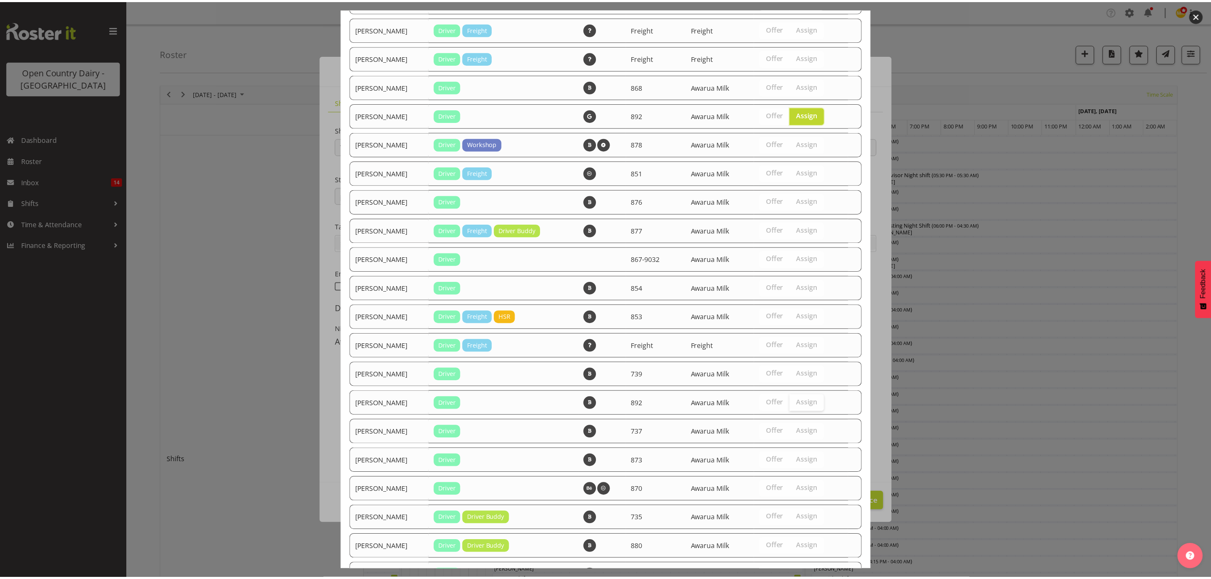
scroll to position [465, 0]
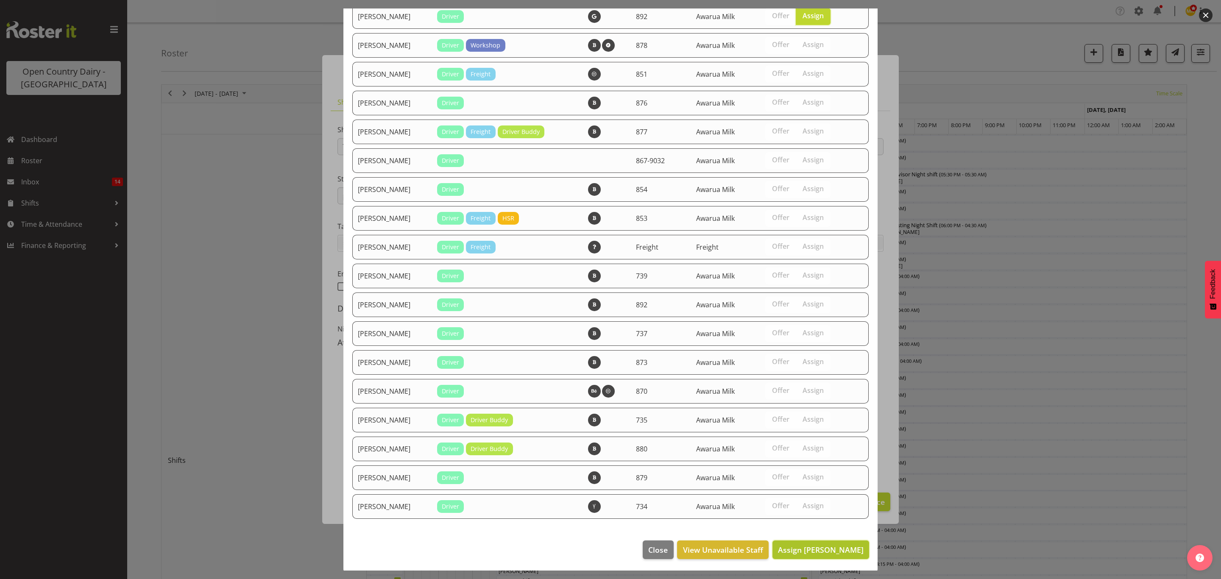
click at [839, 546] on span "Assign [PERSON_NAME]" at bounding box center [821, 550] width 86 height 10
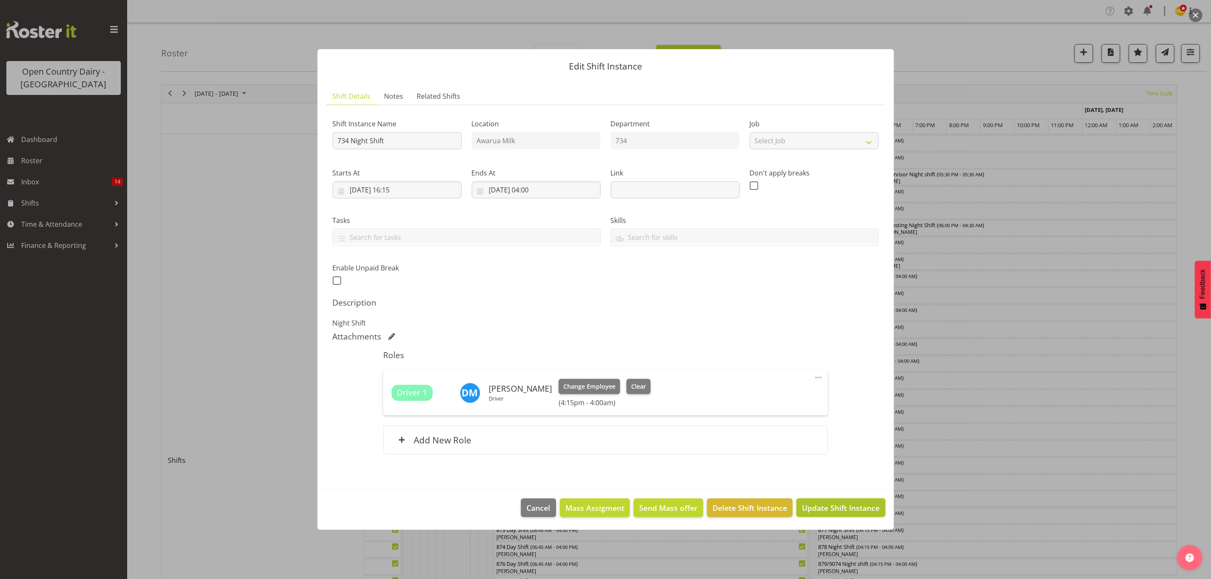
click at [848, 507] on span "Update Shift Instance" at bounding box center [841, 507] width 78 height 11
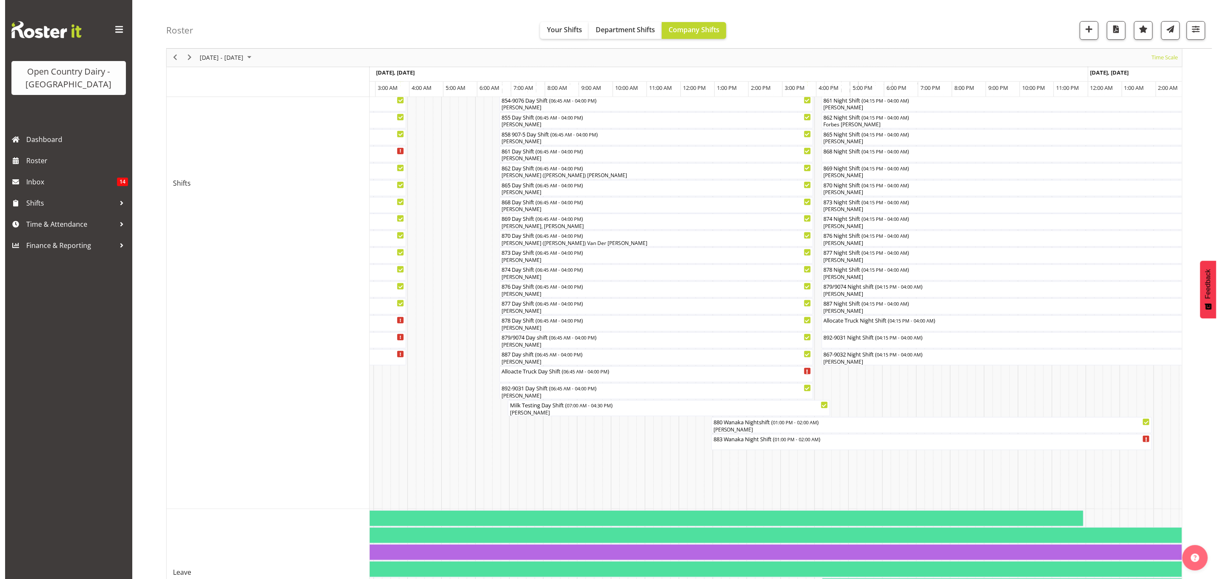
scroll to position [376, 0]
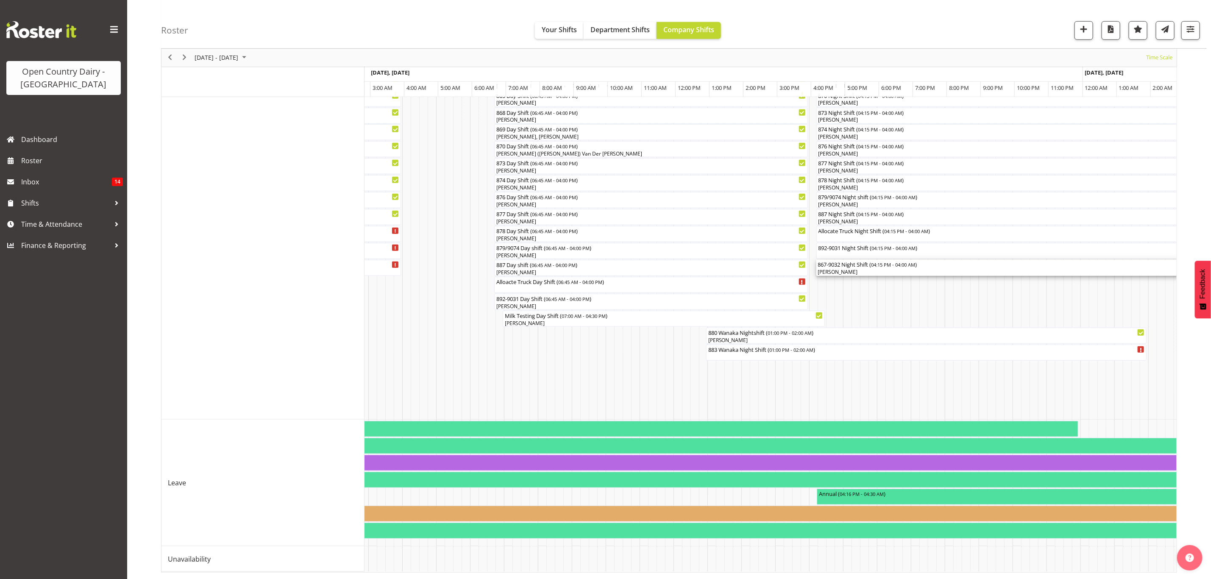
click at [842, 260] on div "867-9032 Night Shift ( 04:15 PM - 04:00 AM ) [PERSON_NAME]" at bounding box center [1015, 268] width 395 height 16
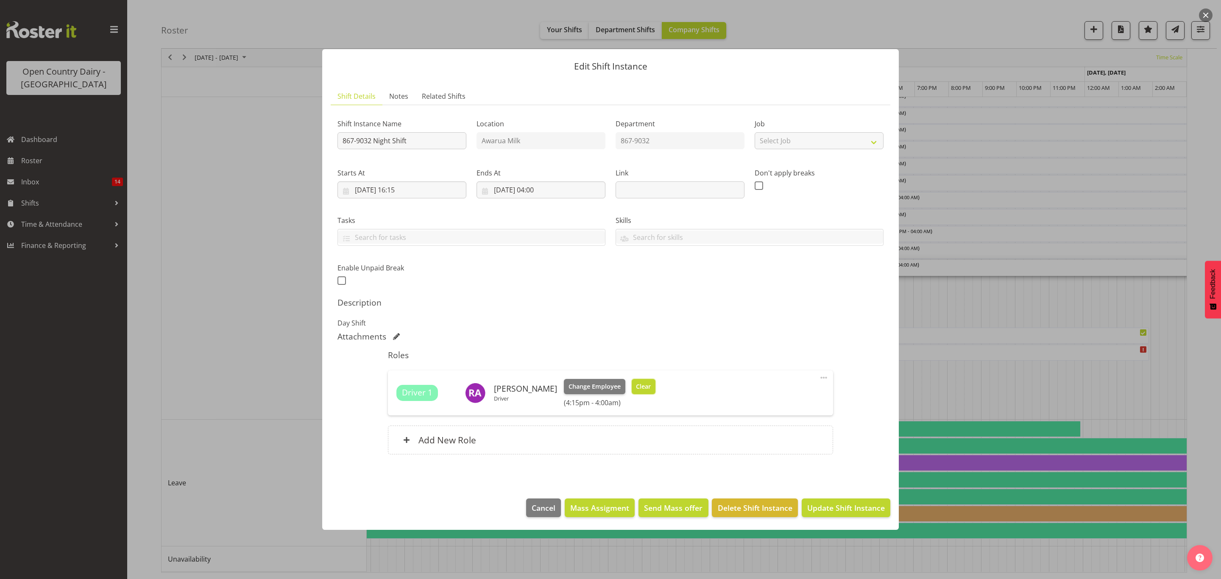
click at [636, 388] on span "Clear" at bounding box center [643, 386] width 15 height 9
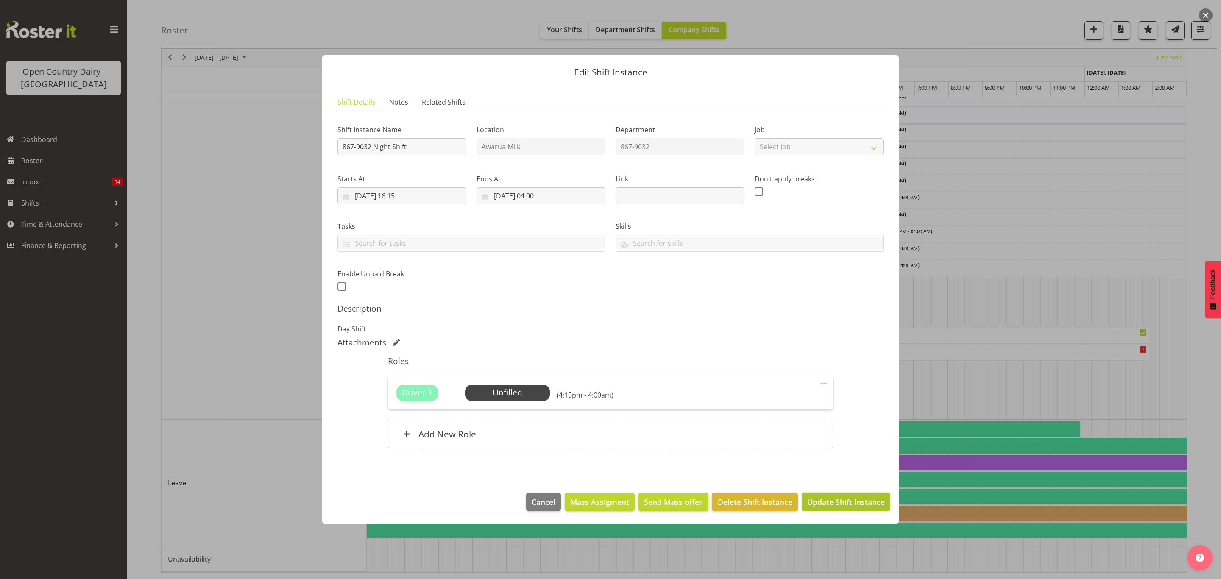
click at [829, 505] on span "Update Shift Instance" at bounding box center [846, 501] width 78 height 11
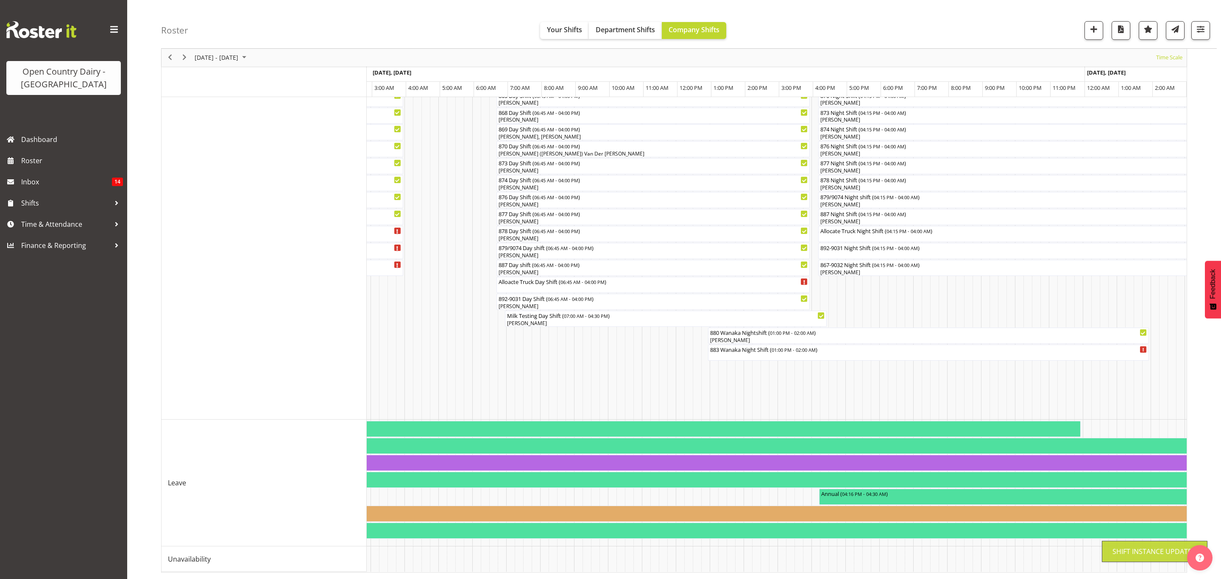
scroll to position [0, 0]
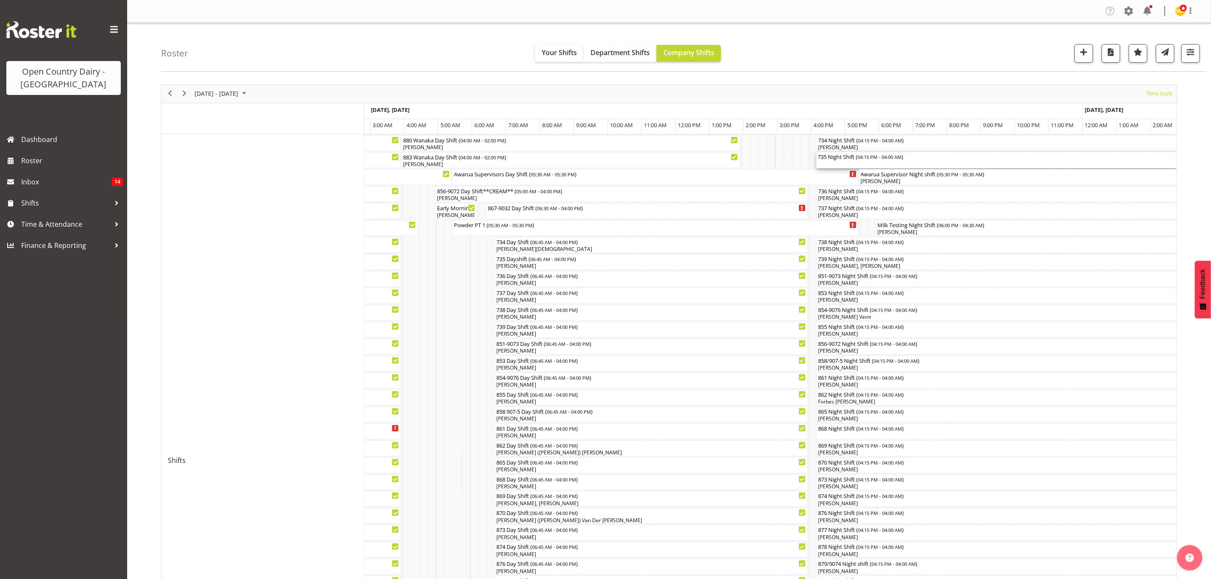
click at [836, 160] on div "735 Night Shift ( 04:15 PM - 04:00 AM )" at bounding box center [1015, 156] width 395 height 8
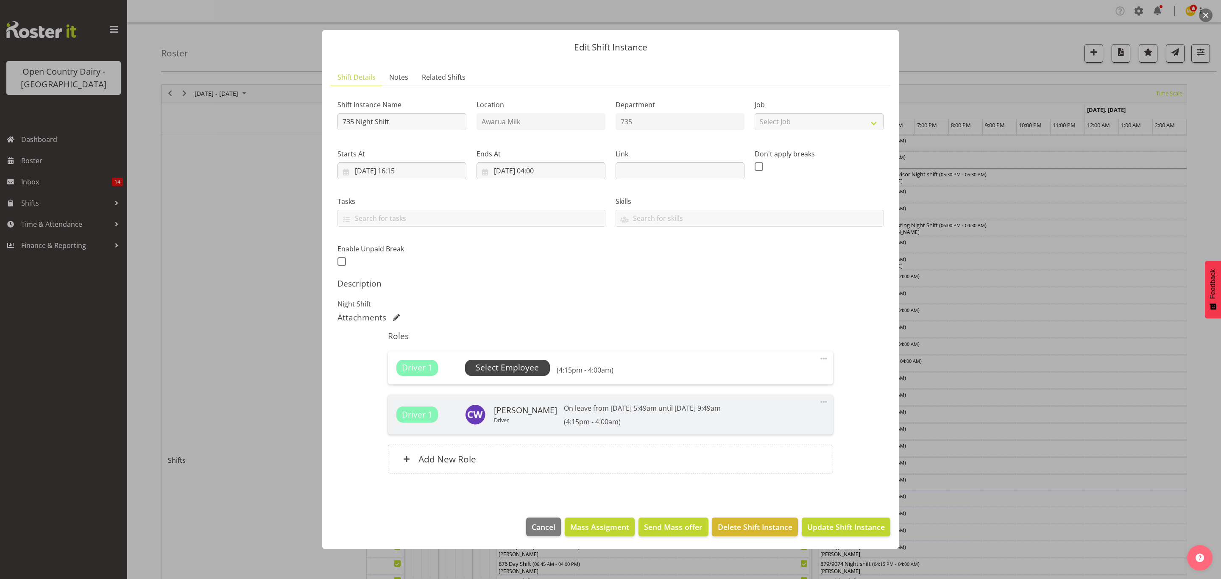
click at [522, 368] on span "Select Employee" at bounding box center [507, 368] width 63 height 12
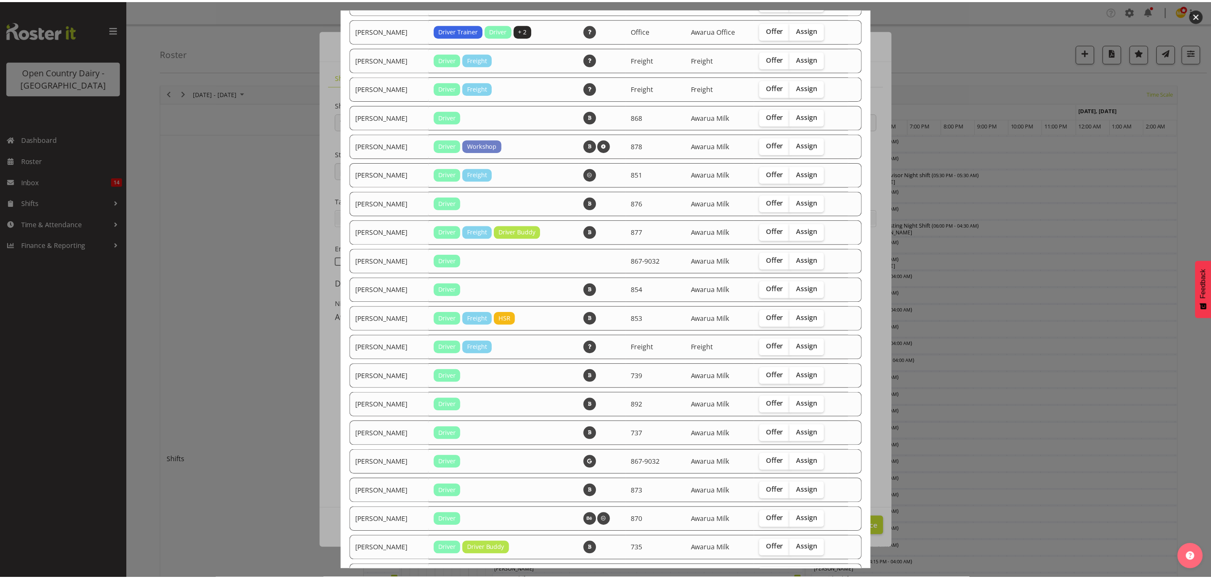
scroll to position [465, 0]
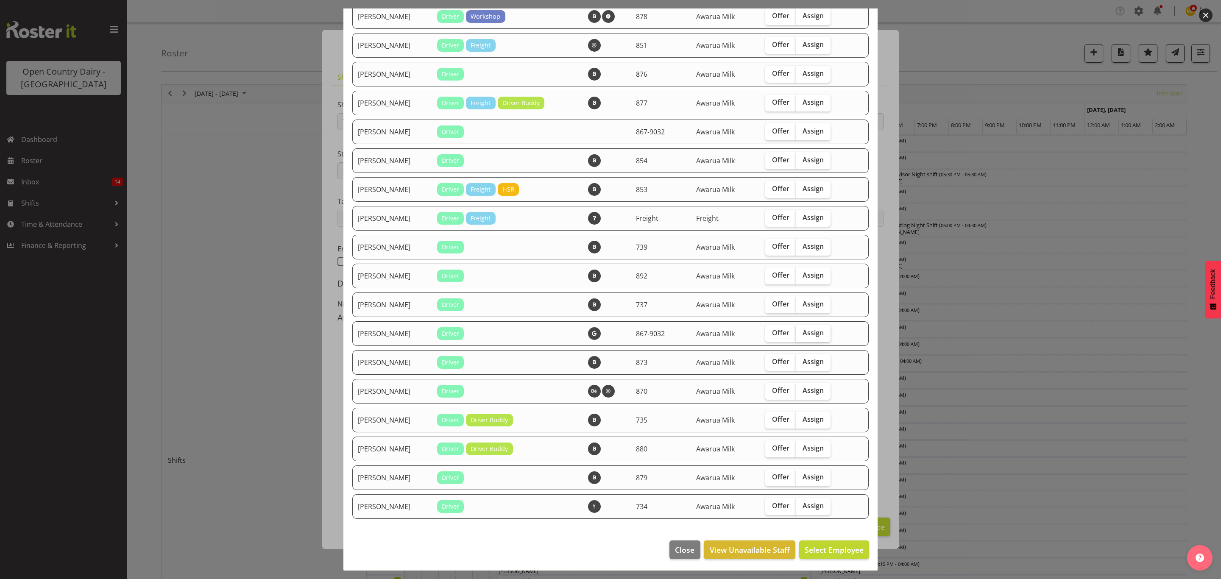
click at [813, 332] on span "Assign" at bounding box center [812, 333] width 21 height 8
click at [801, 332] on input "Assign" at bounding box center [799, 333] width 6 height 6
checkbox input "true"
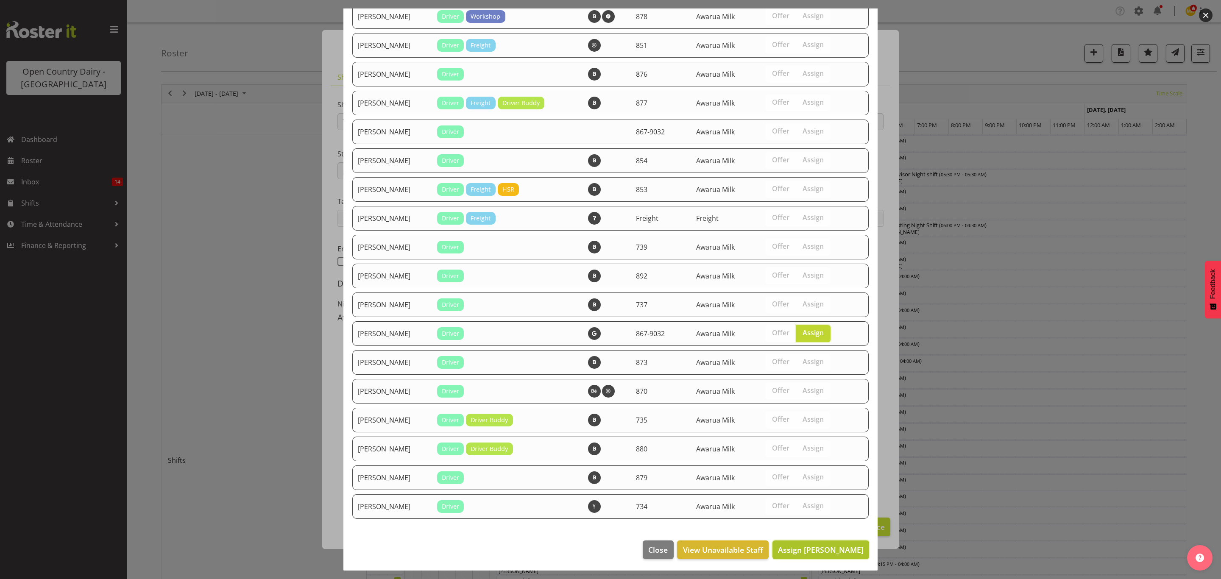
click at [813, 550] on span "Assign [PERSON_NAME]" at bounding box center [821, 550] width 86 height 10
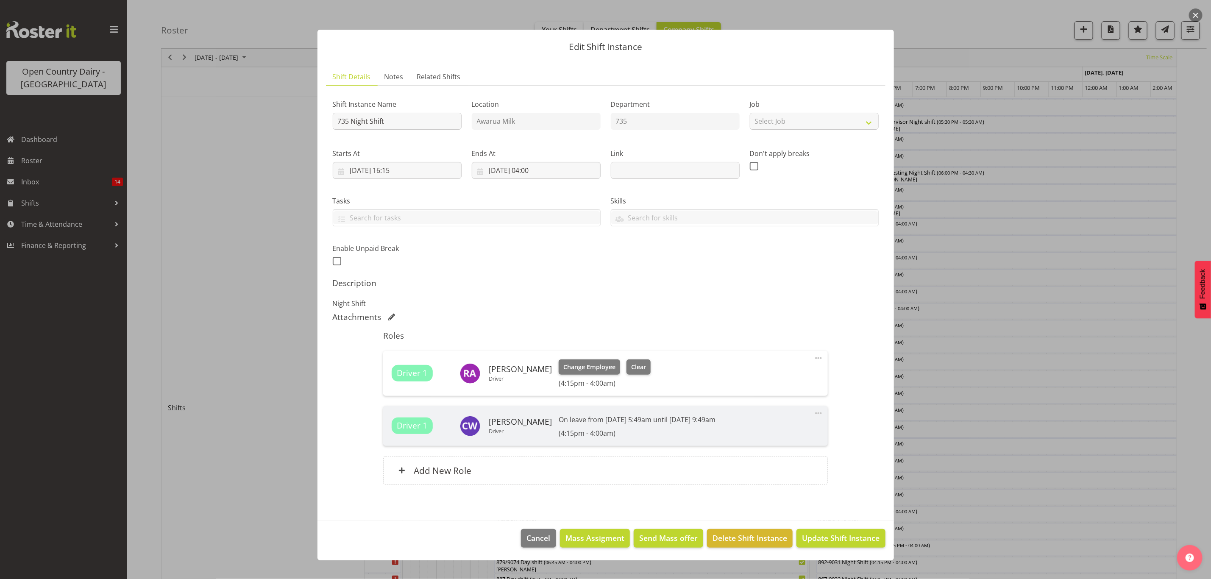
scroll to position [127, 0]
click at [823, 545] on button "Update Shift Instance" at bounding box center [841, 538] width 89 height 19
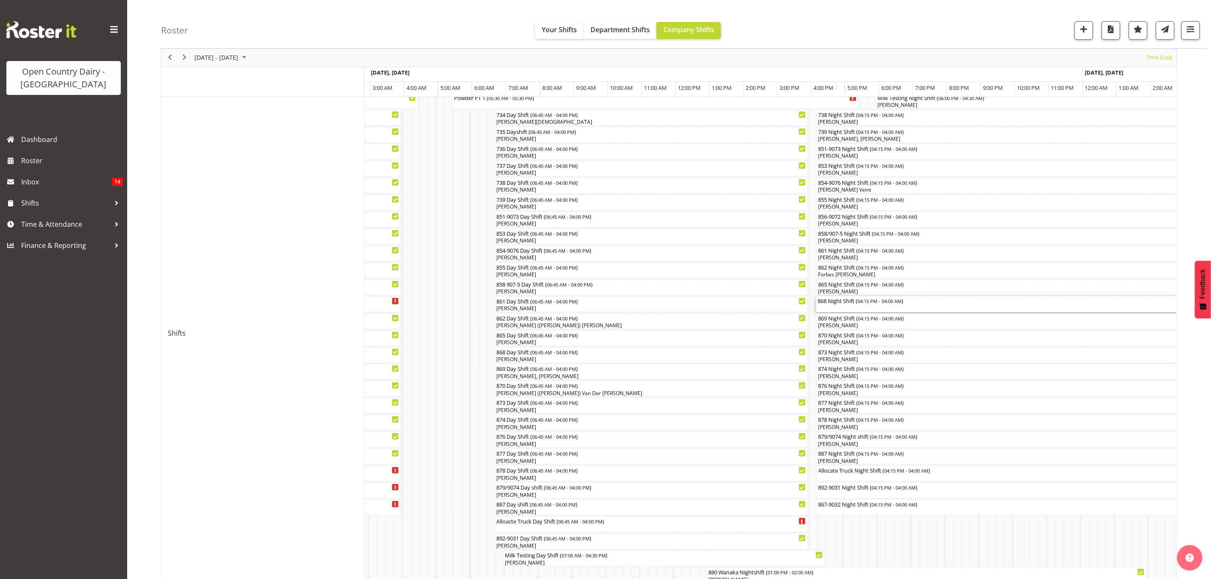
click at [835, 303] on div "868 Night Shift ( 04:15 PM - 04:00 AM )" at bounding box center [1015, 300] width 395 height 8
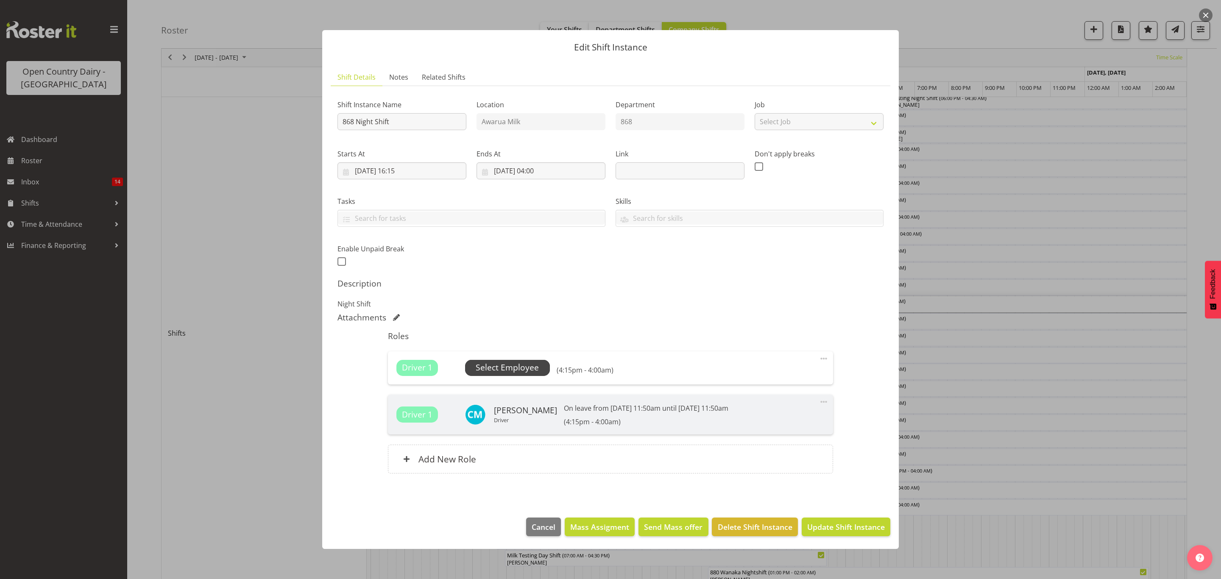
click at [525, 364] on span "Select Employee" at bounding box center [507, 368] width 63 height 12
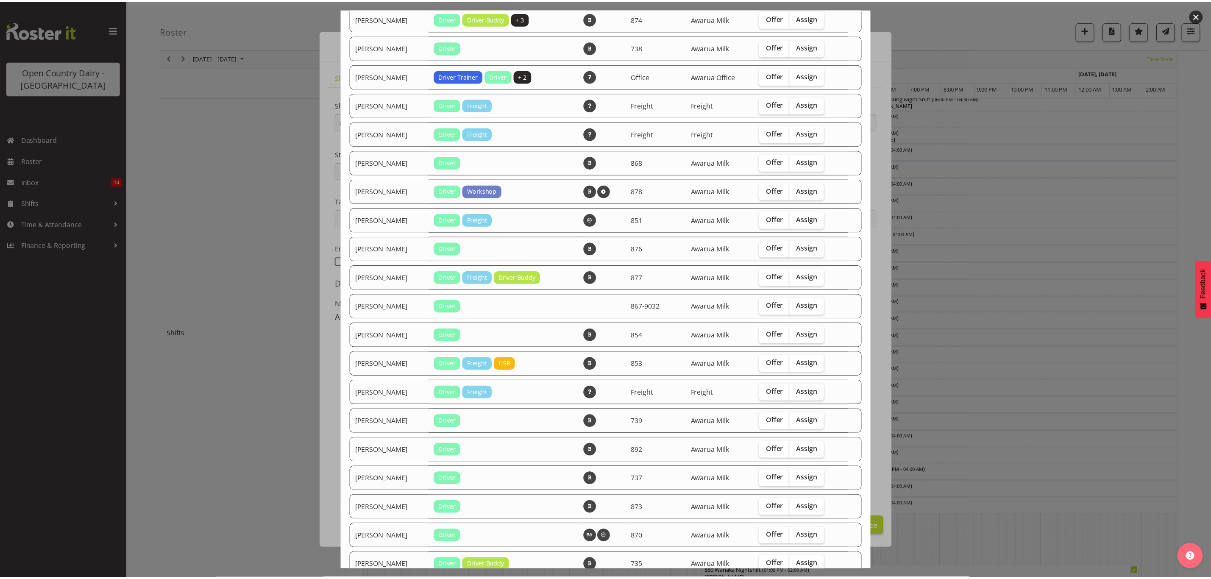
scroll to position [318, 0]
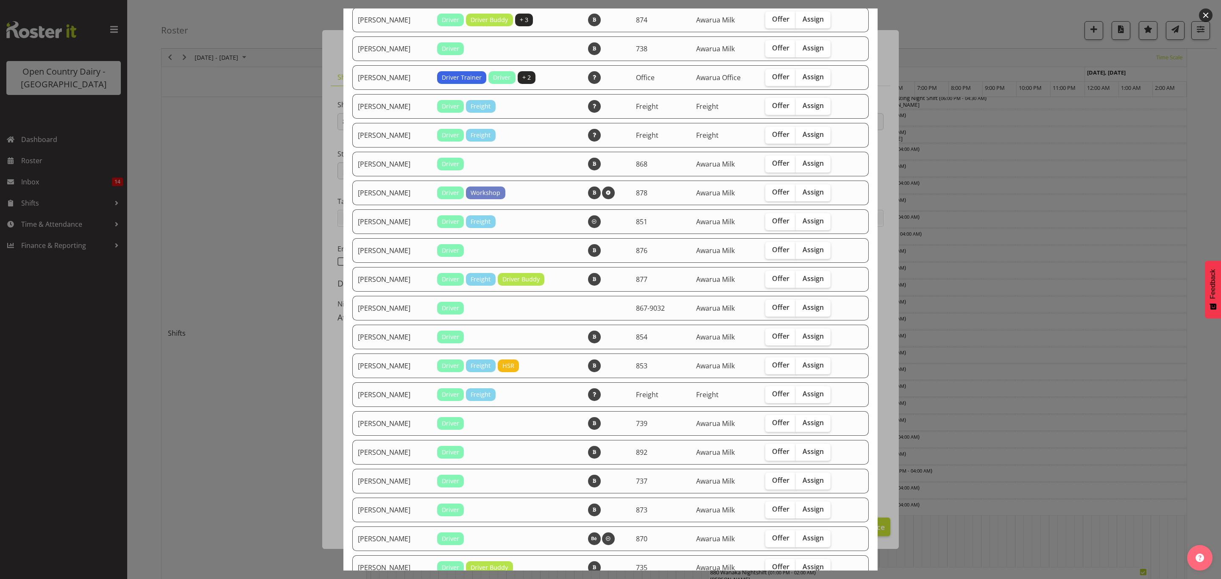
click at [966, 411] on div at bounding box center [610, 289] width 1221 height 579
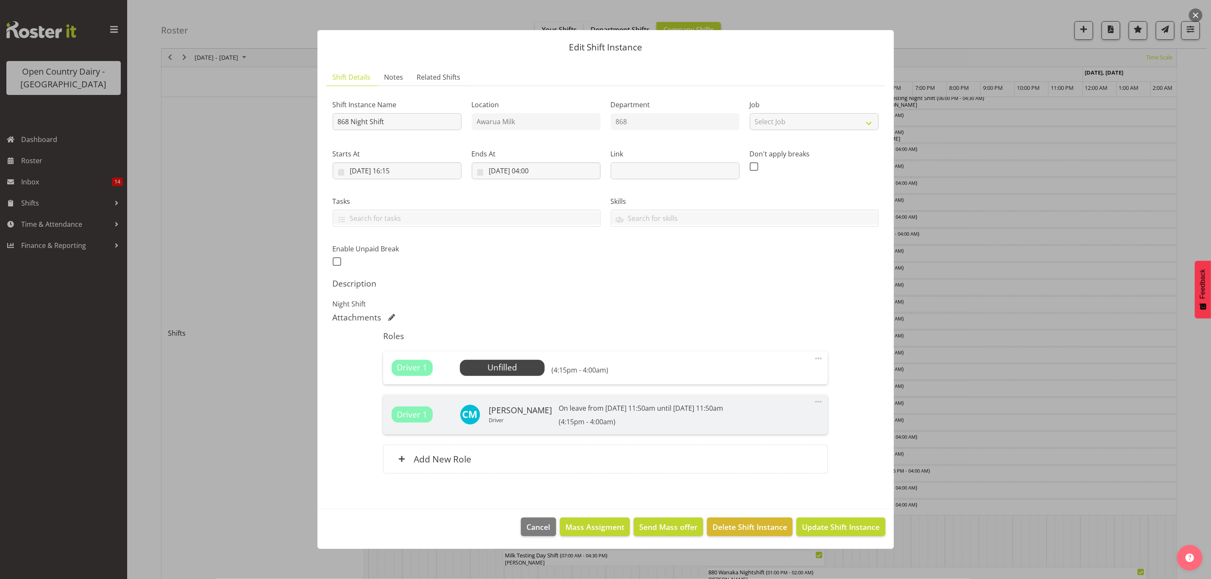
click at [966, 411] on div at bounding box center [605, 289] width 1211 height 579
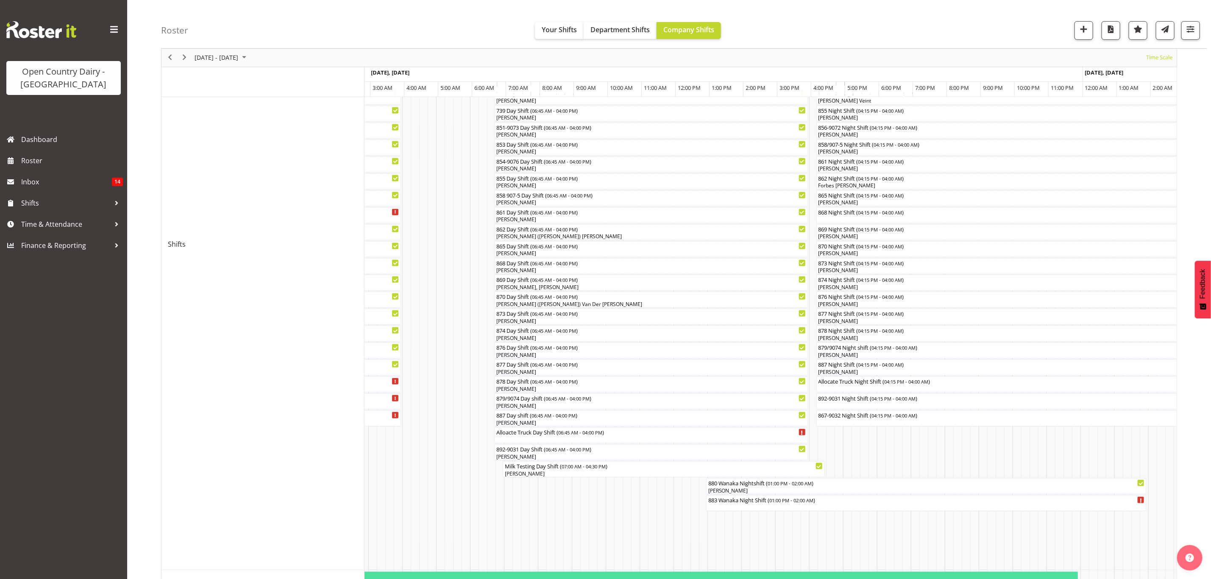
scroll to position [191, 0]
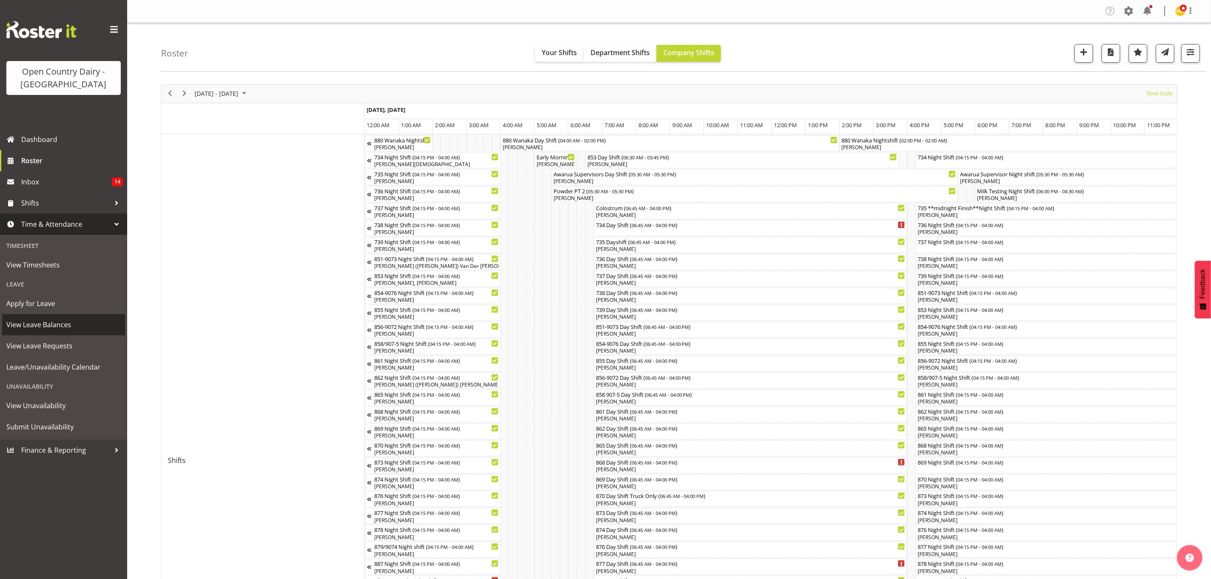
scroll to position [0, 3203]
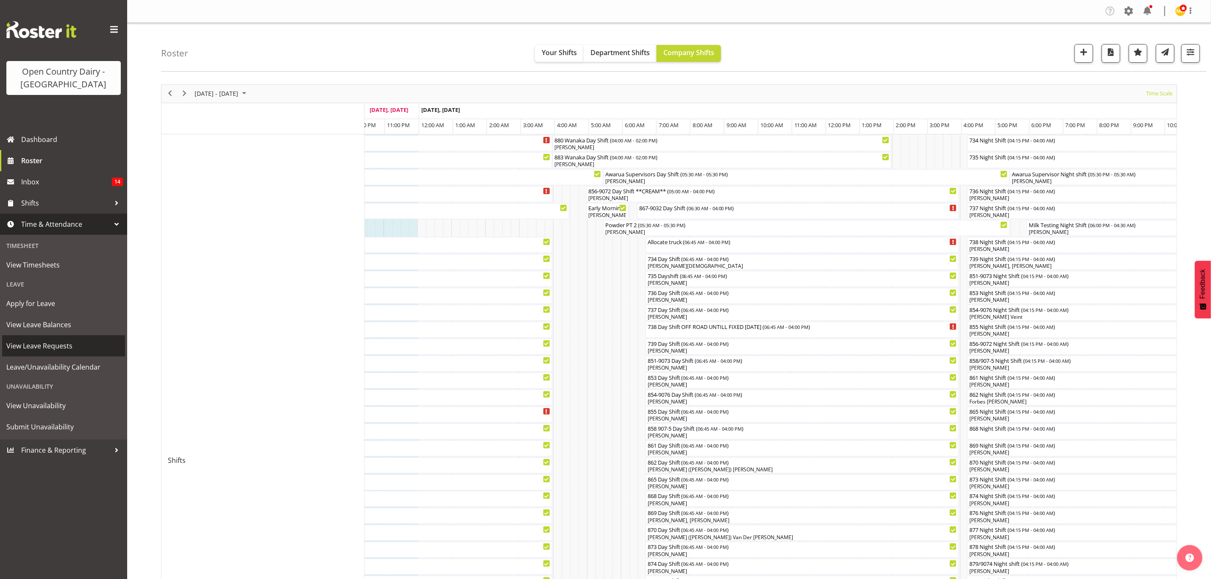
click at [55, 354] on link "View Leave Requests" at bounding box center [63, 345] width 123 height 21
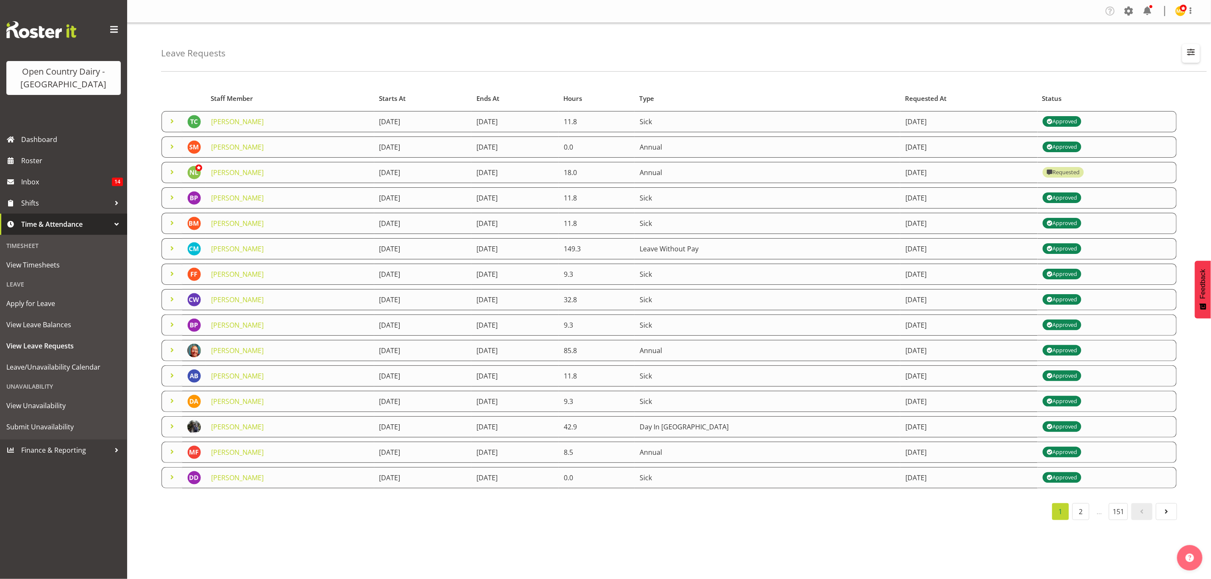
click at [1190, 57] on span "button" at bounding box center [1191, 52] width 11 height 11
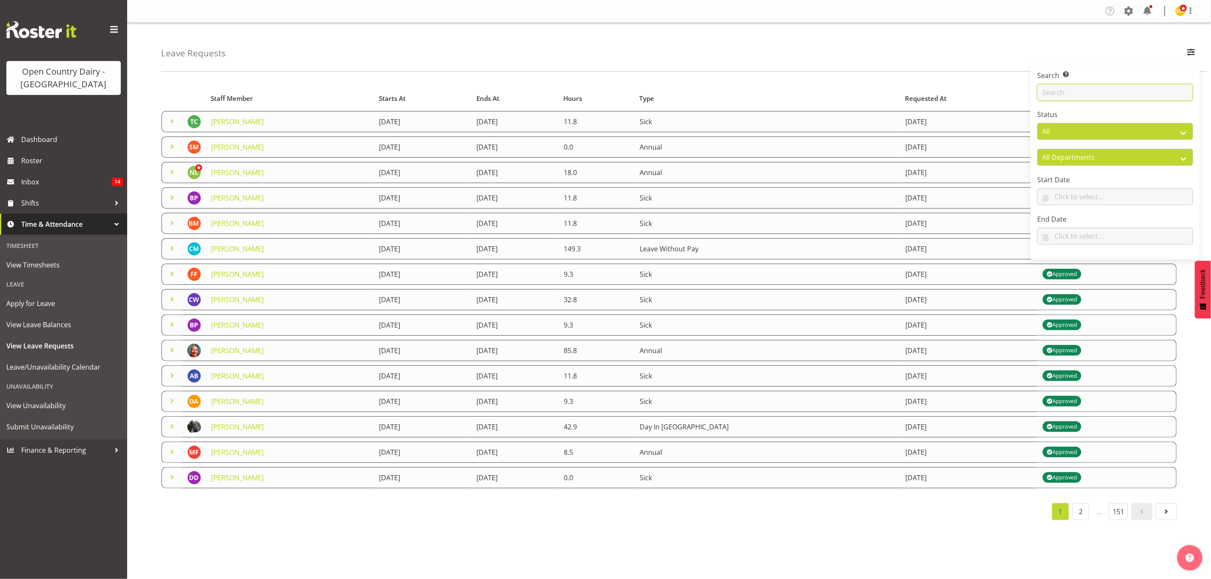
click at [1070, 92] on input "text" at bounding box center [1115, 92] width 156 height 17
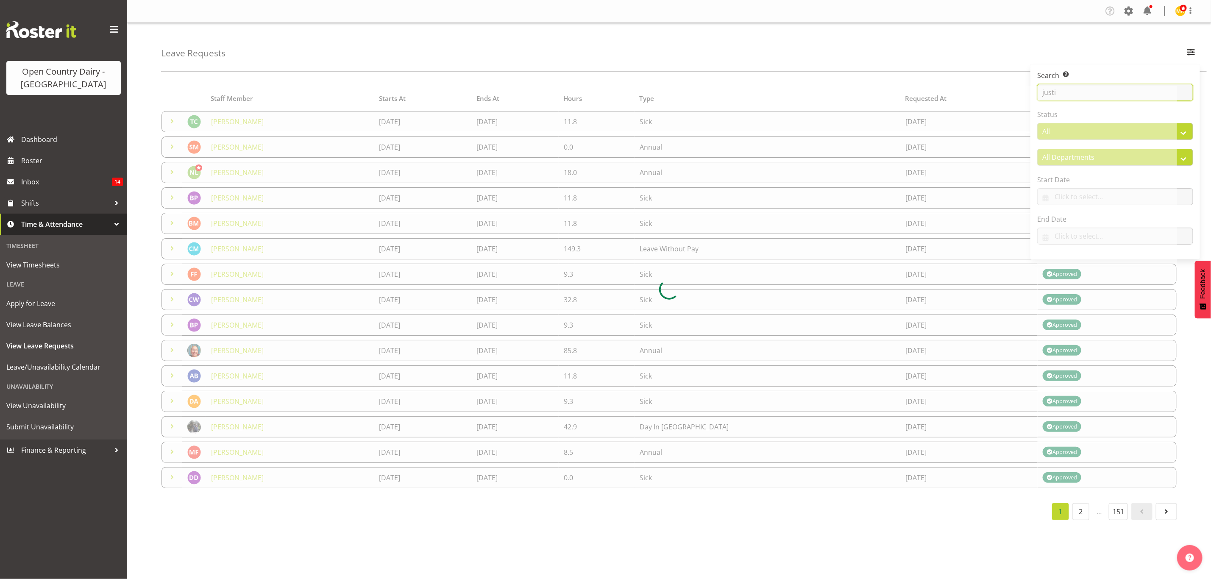
type input "justin"
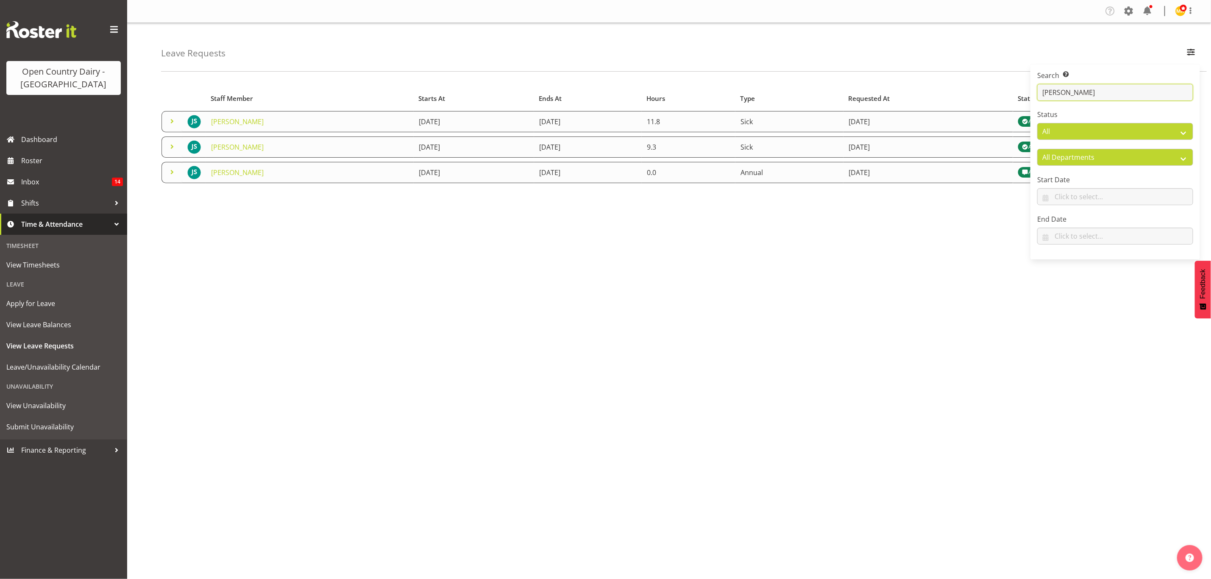
drag, startPoint x: 1042, startPoint y: 90, endPoint x: 1106, endPoint y: 95, distance: 65.0
click at [1106, 95] on input "justin" at bounding box center [1115, 92] width 156 height 17
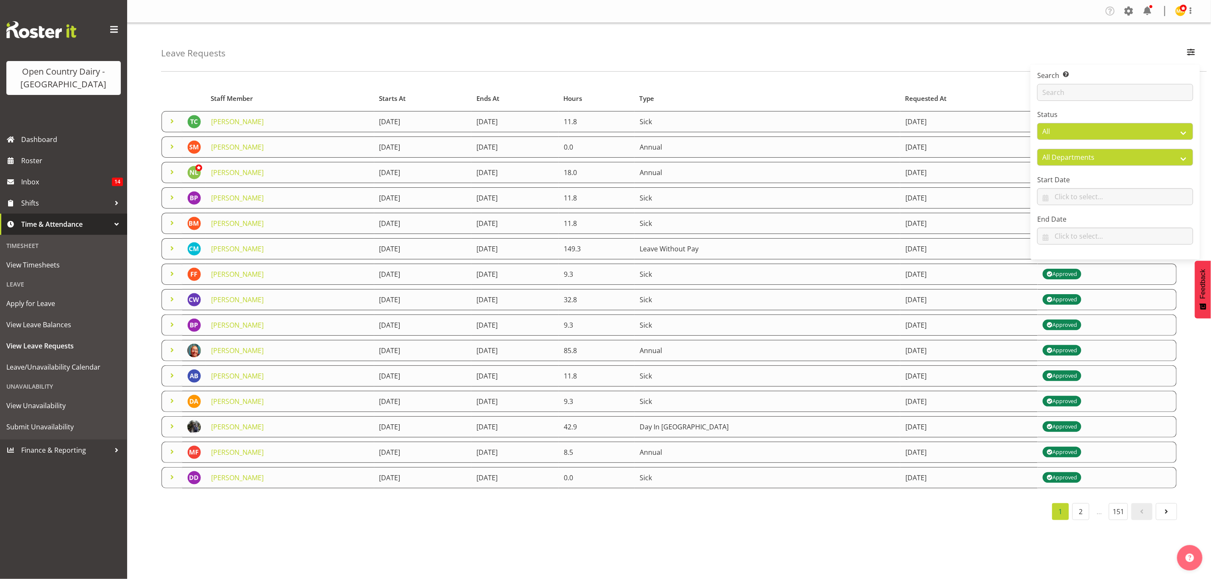
click at [918, 326] on td "16th September 2025" at bounding box center [968, 325] width 137 height 21
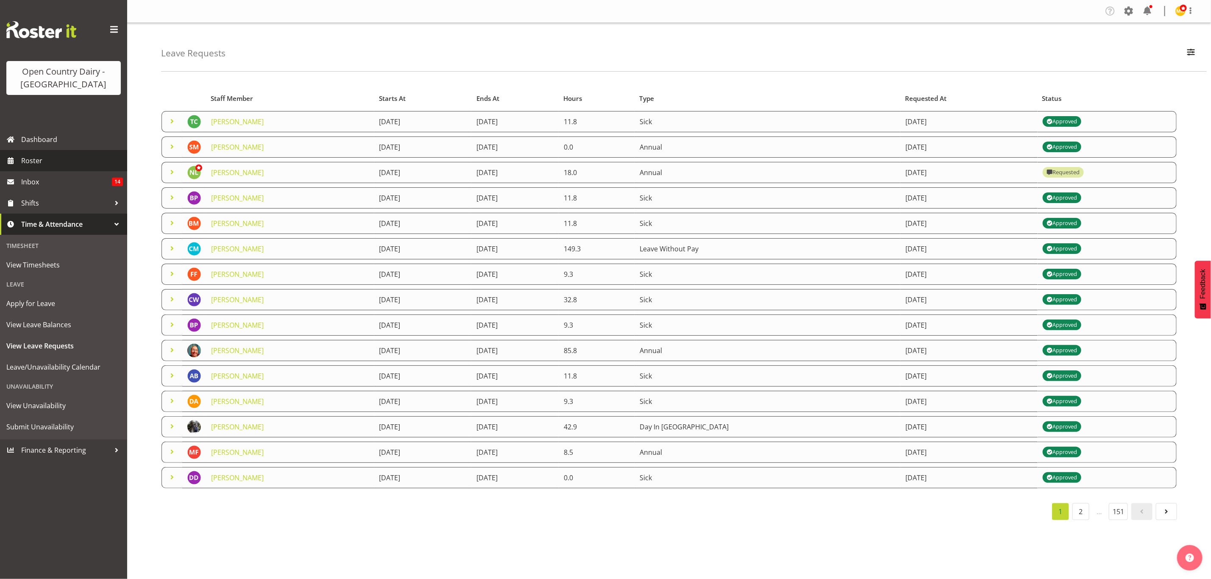
click at [34, 163] on span "Roster" at bounding box center [72, 160] width 102 height 13
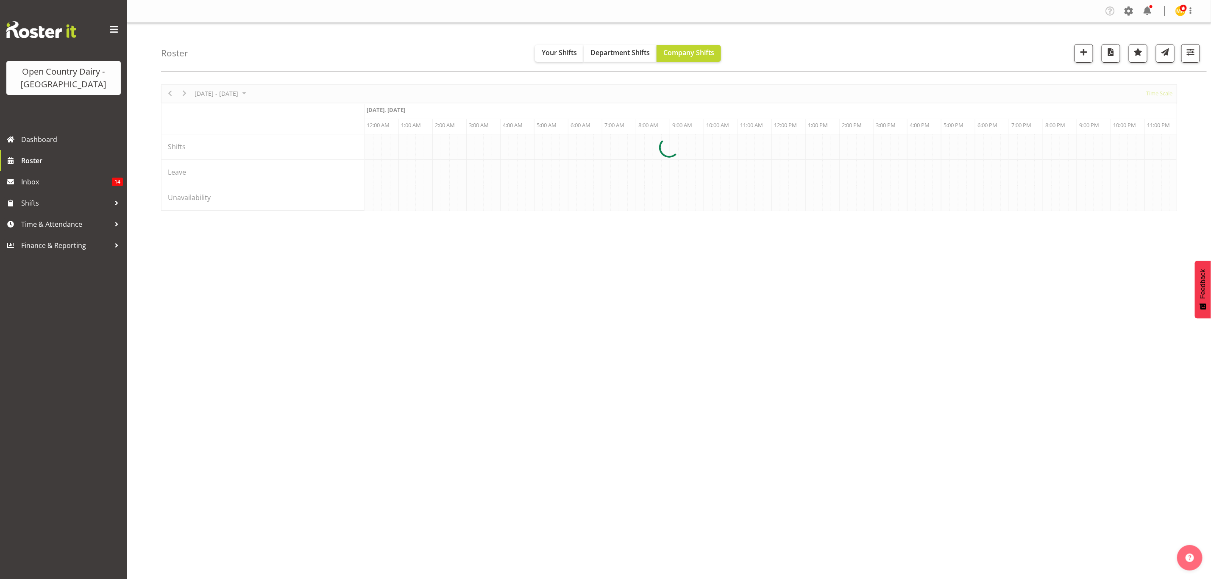
scroll to position [0, 2441]
